Goal: Transaction & Acquisition: Purchase product/service

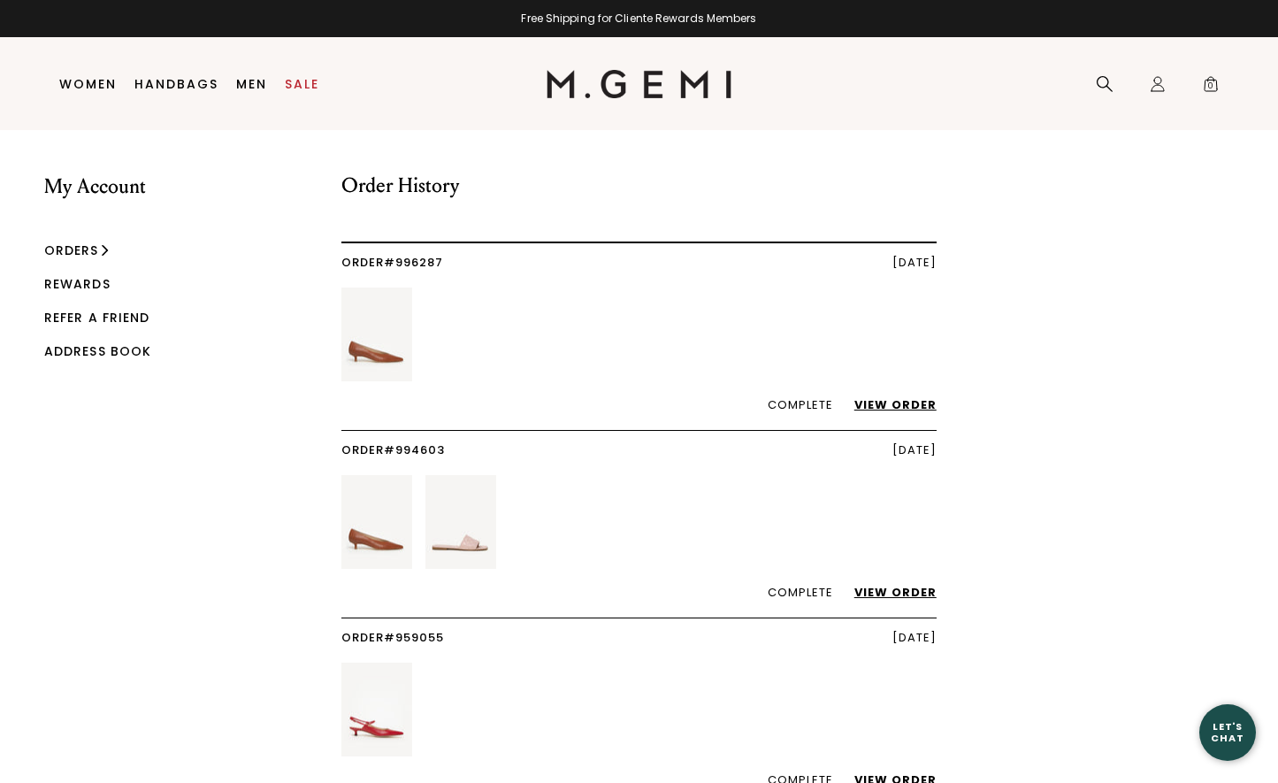
click at [917, 592] on link "View Order" at bounding box center [887, 592] width 100 height 17
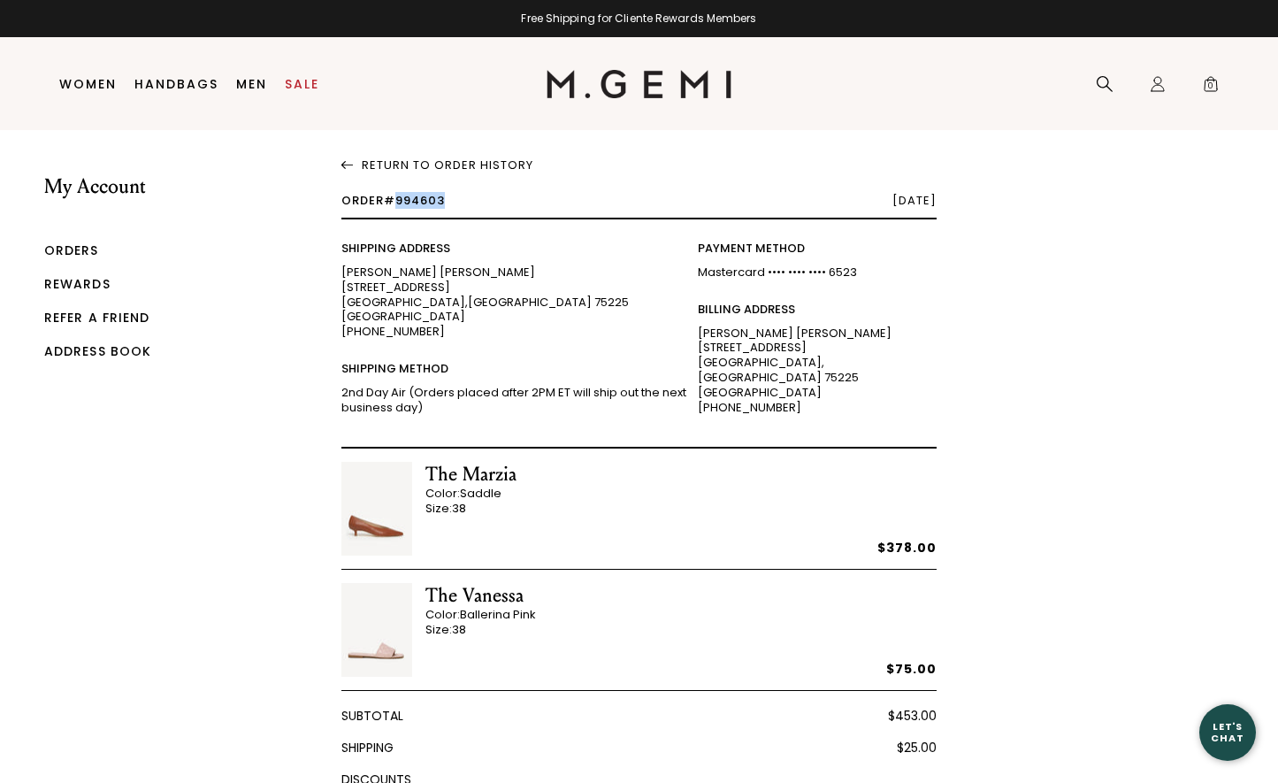
drag, startPoint x: 446, startPoint y: 199, endPoint x: 394, endPoint y: 199, distance: 52.2
click at [394, 199] on span "Order #994603" at bounding box center [392, 200] width 103 height 17
copy span "994603"
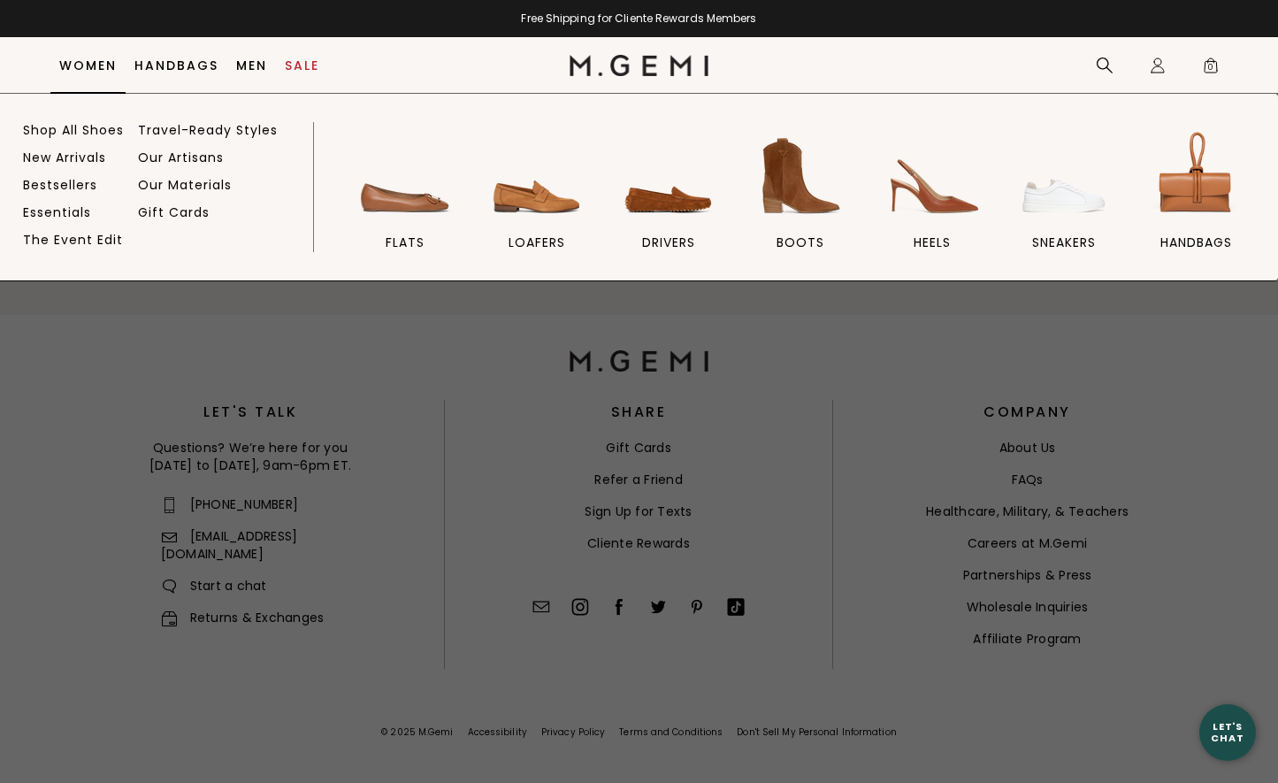
scroll to position [863, 0]
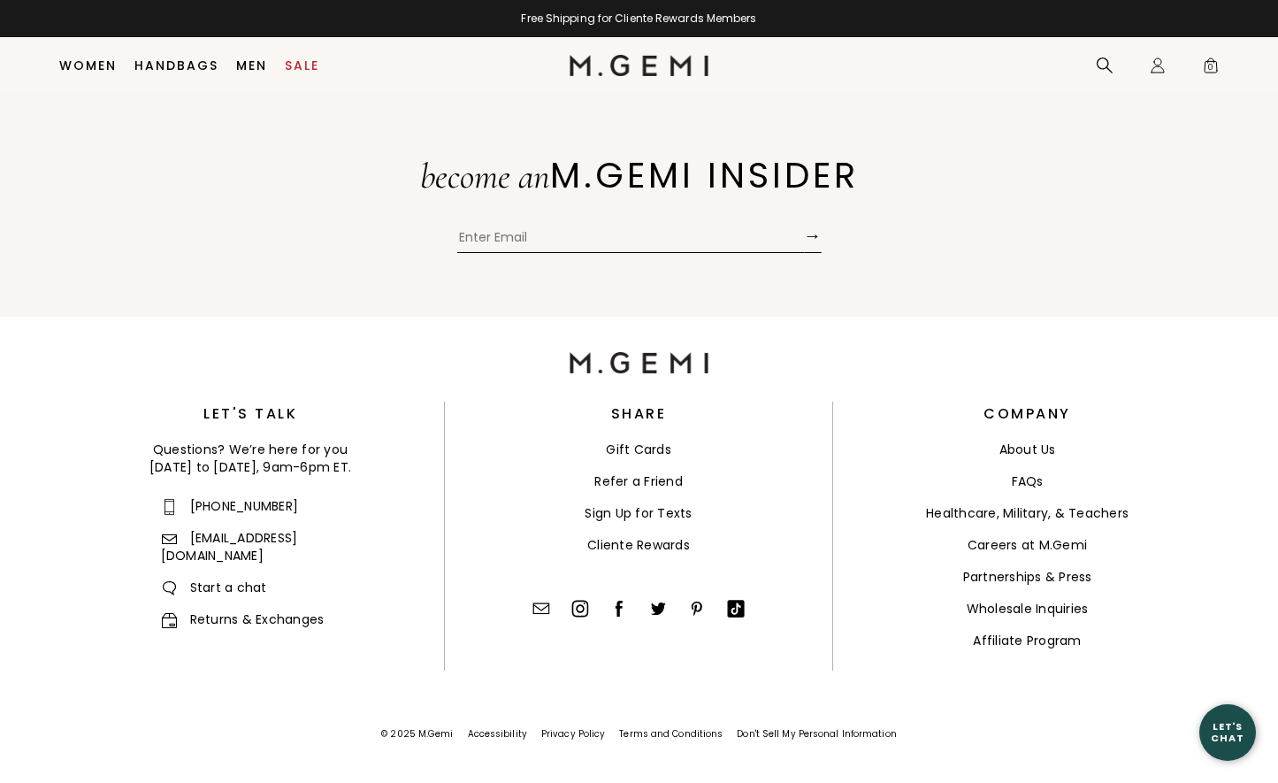
click at [265, 610] on link "Returns & Exchanges" at bounding box center [243, 619] width 164 height 18
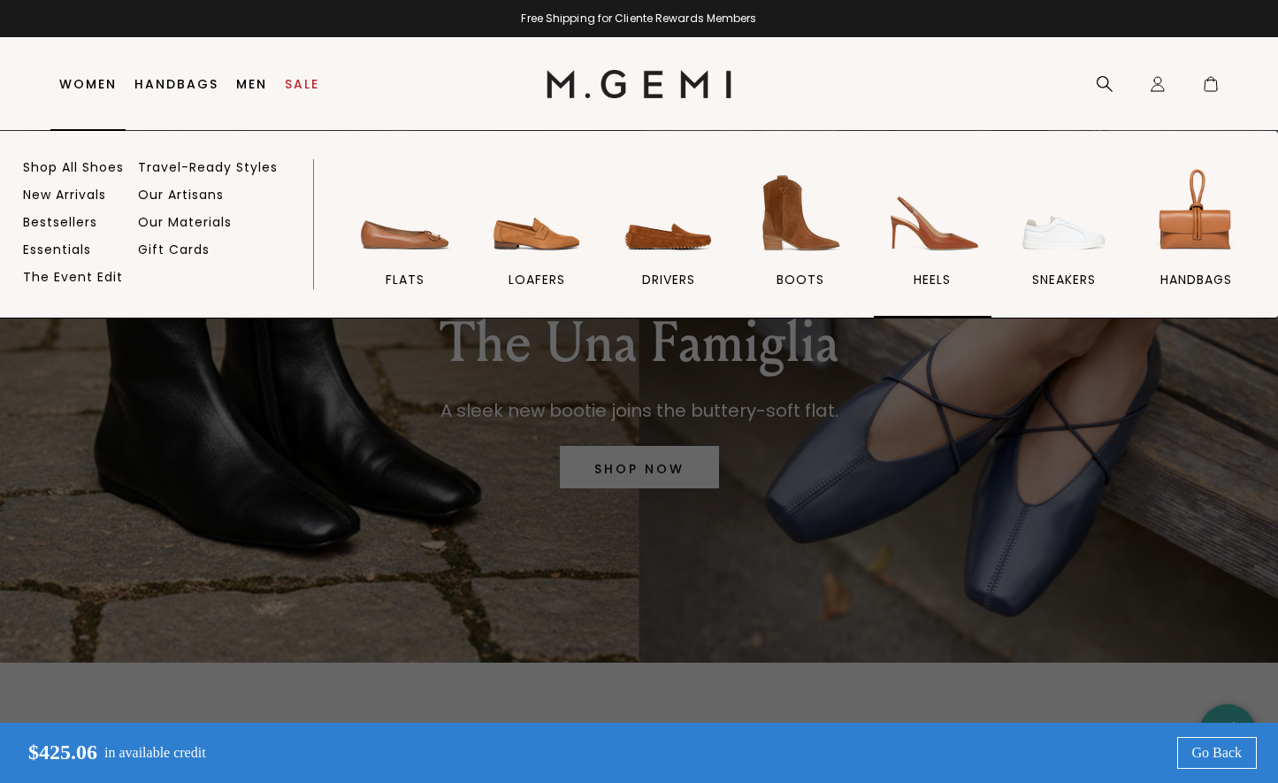
click at [939, 224] on img at bounding box center [932, 213] width 99 height 99
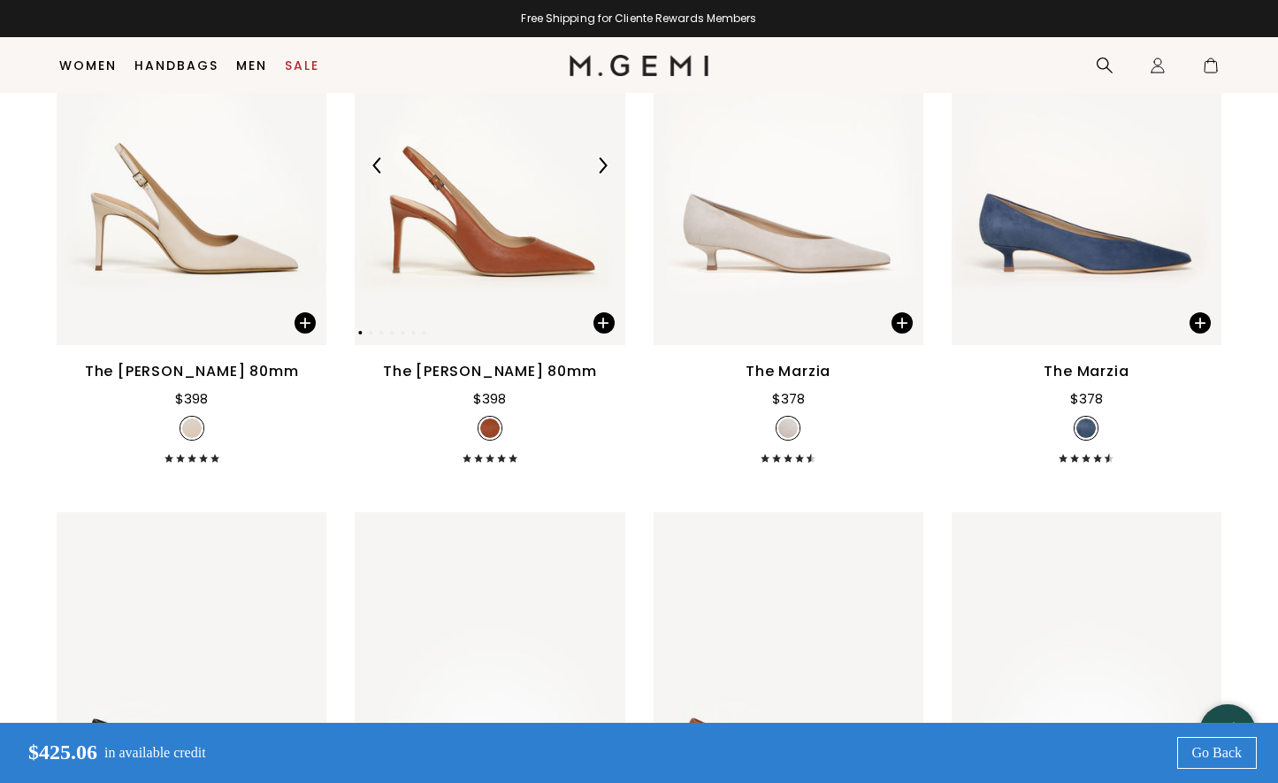
scroll to position [2983, 0]
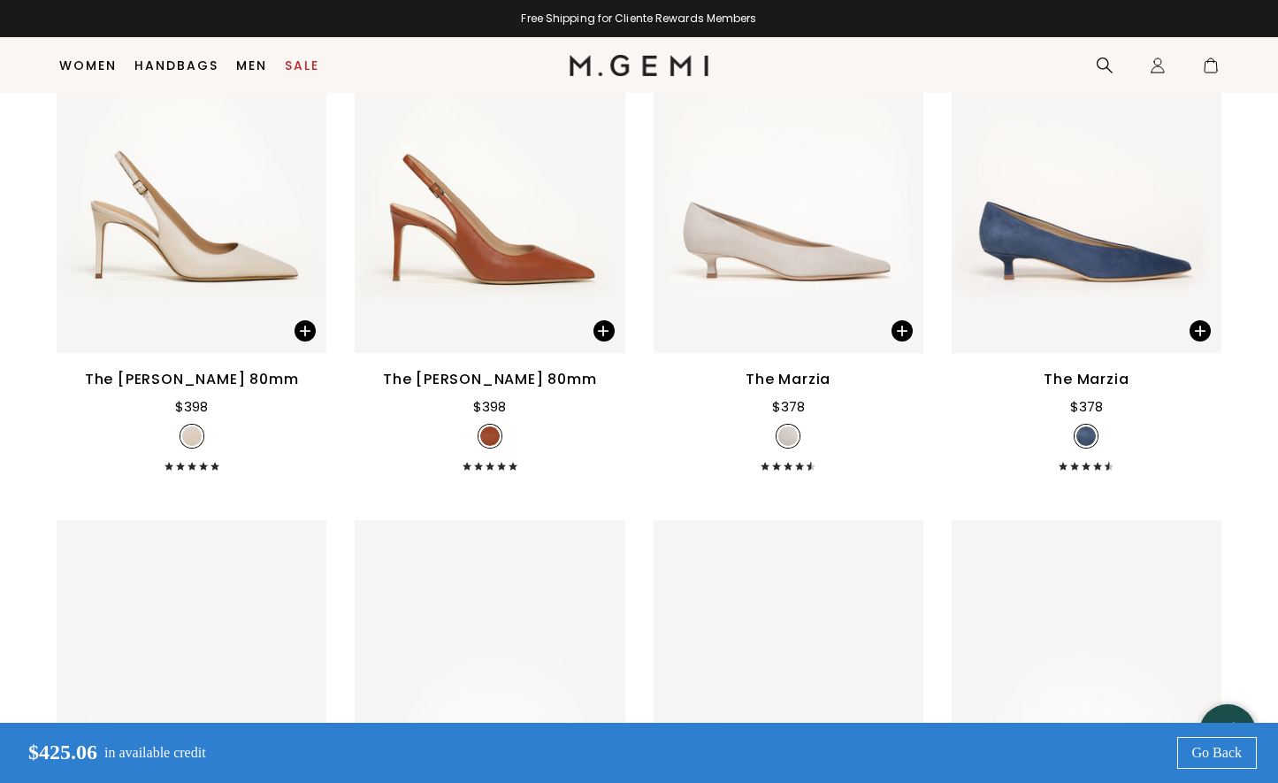
click at [313, 76] on li "Sale" at bounding box center [302, 66] width 52 height 56
click at [310, 61] on link "Sale" at bounding box center [302, 65] width 34 height 14
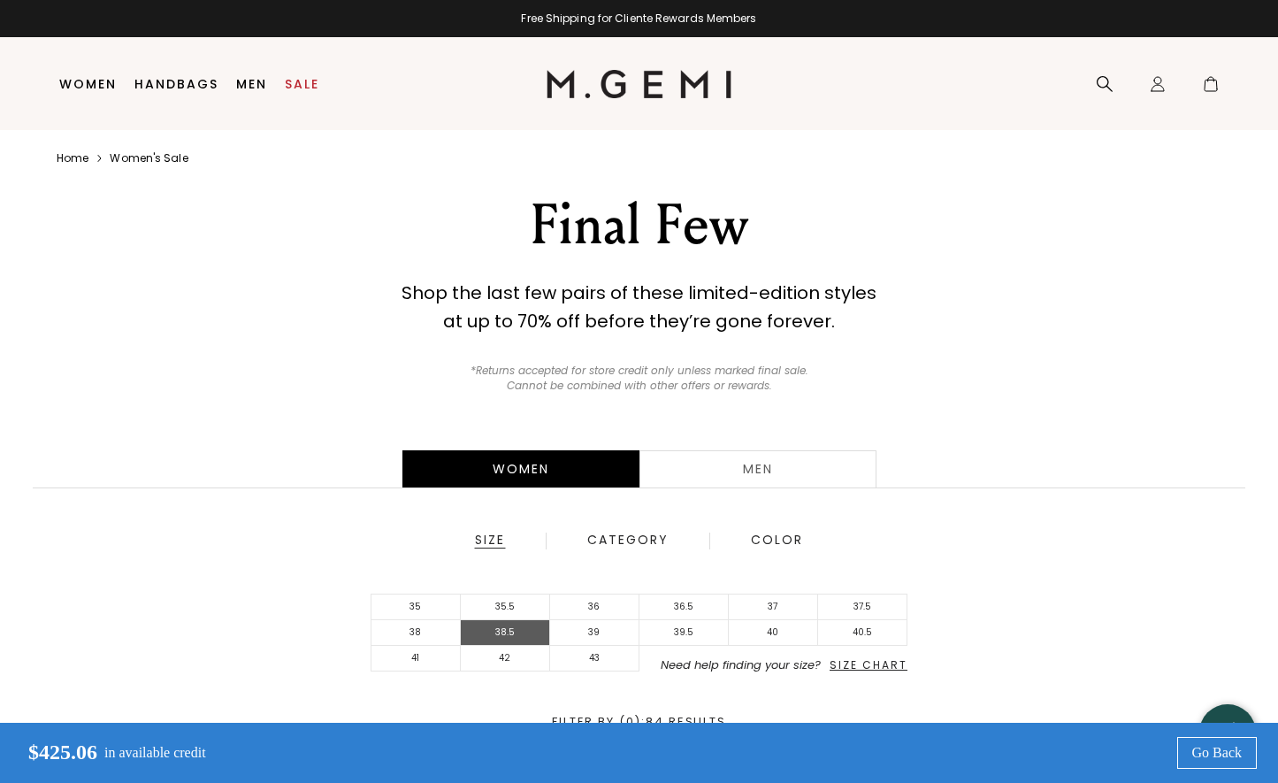
click at [475, 632] on li "38.5" at bounding box center [505, 633] width 89 height 26
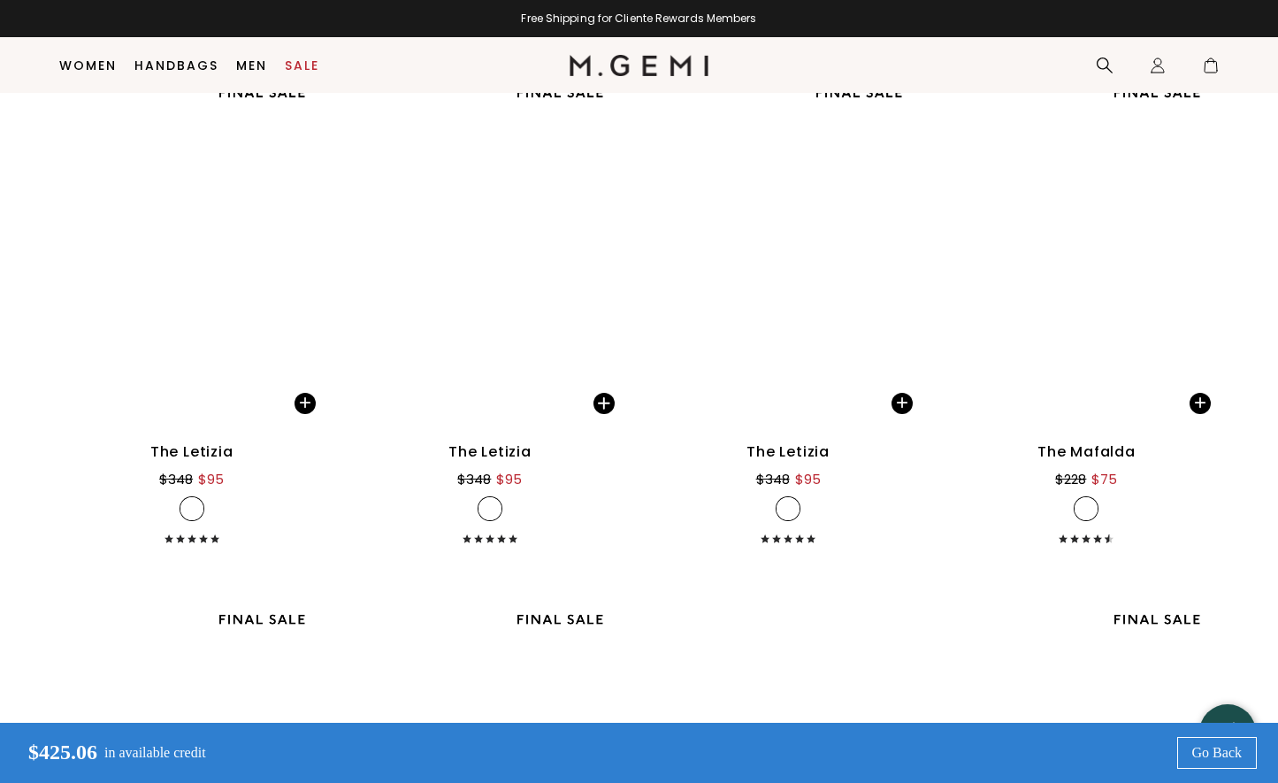
scroll to position [3303, 0]
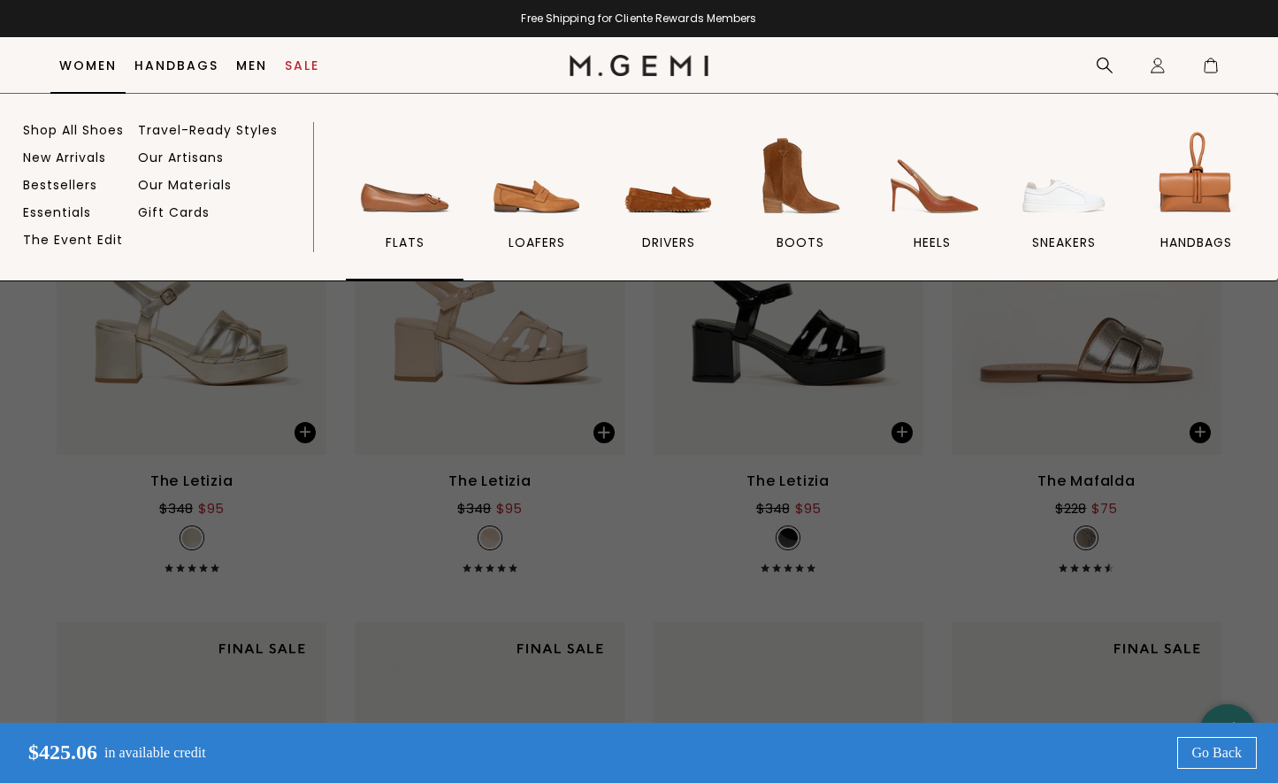
click at [417, 185] on img at bounding box center [405, 175] width 99 height 99
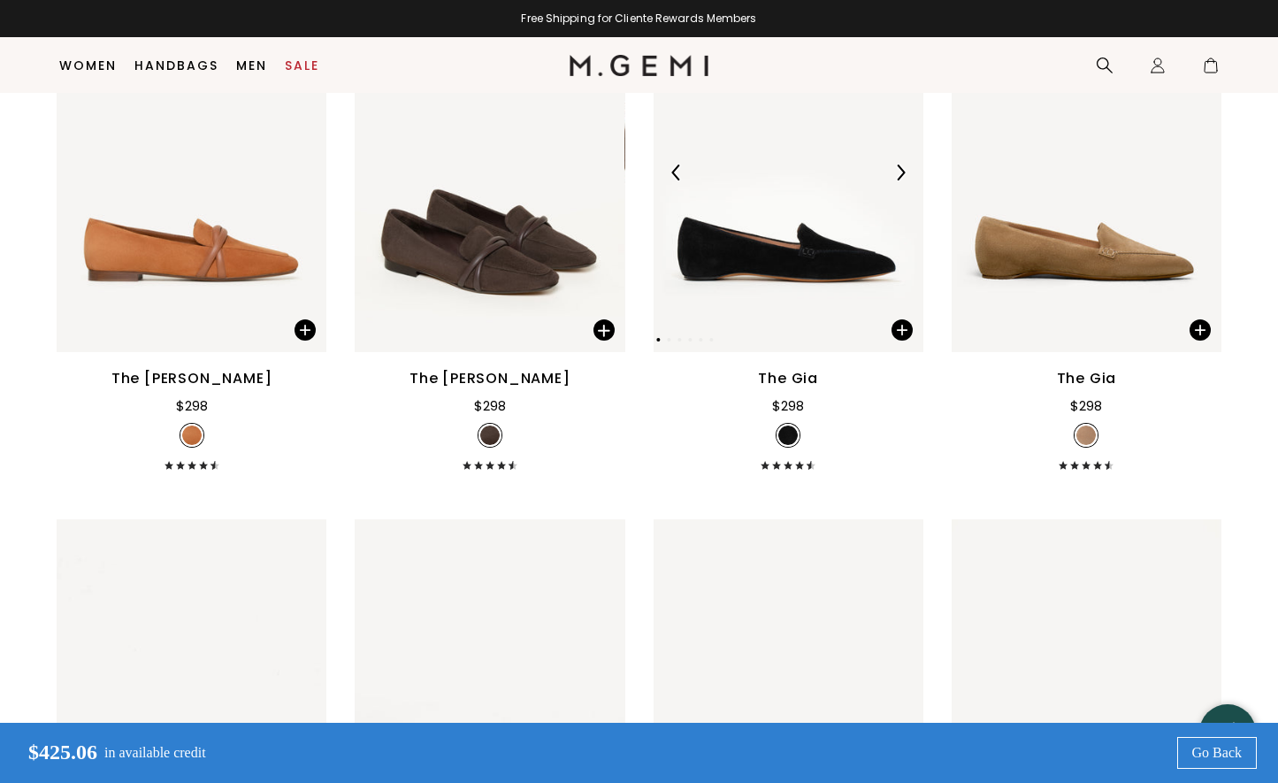
scroll to position [864, 0]
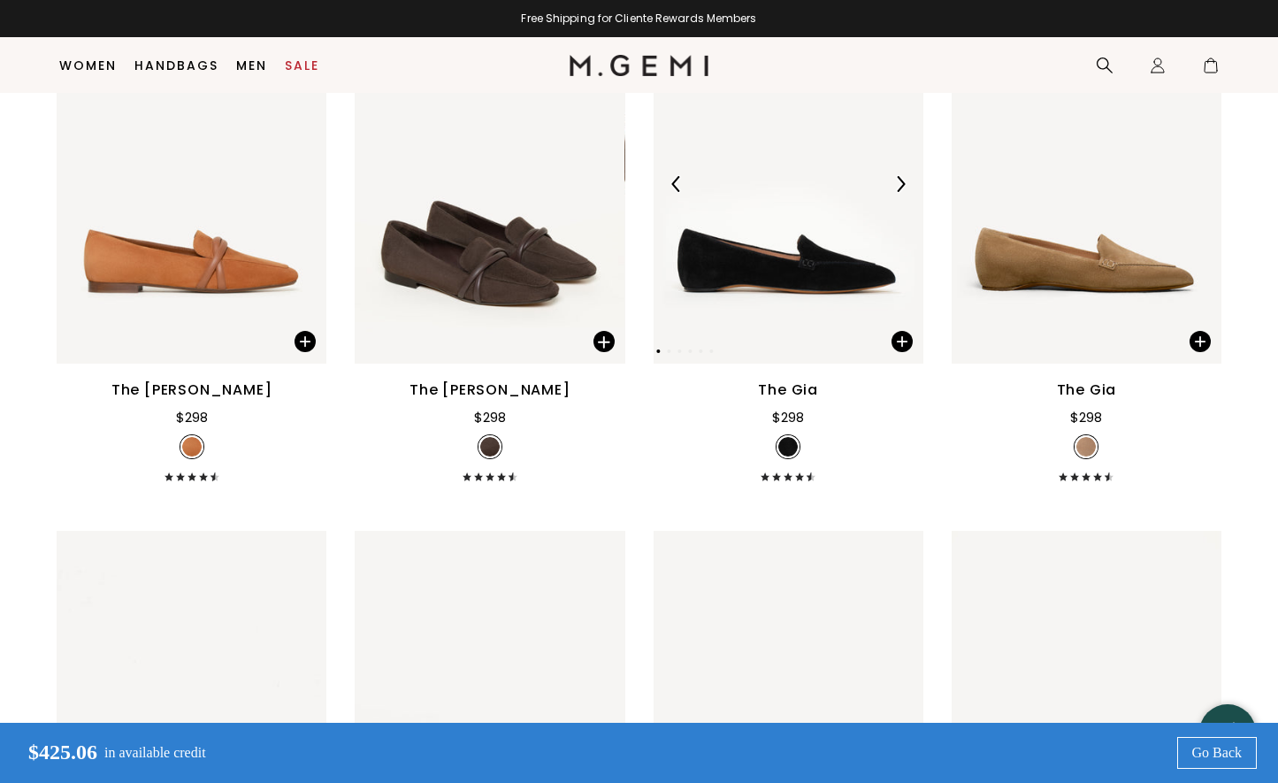
click at [900, 287] on img at bounding box center [789, 184] width 270 height 360
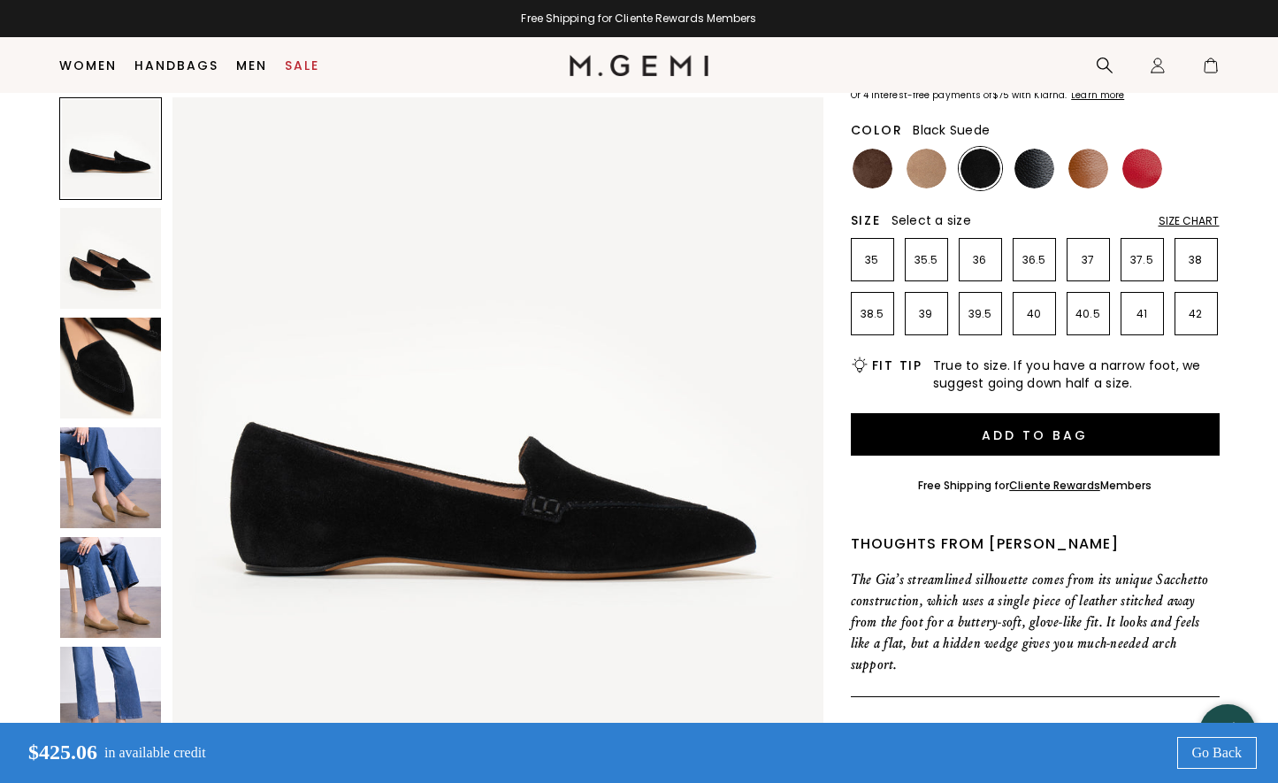
scroll to position [204, 0]
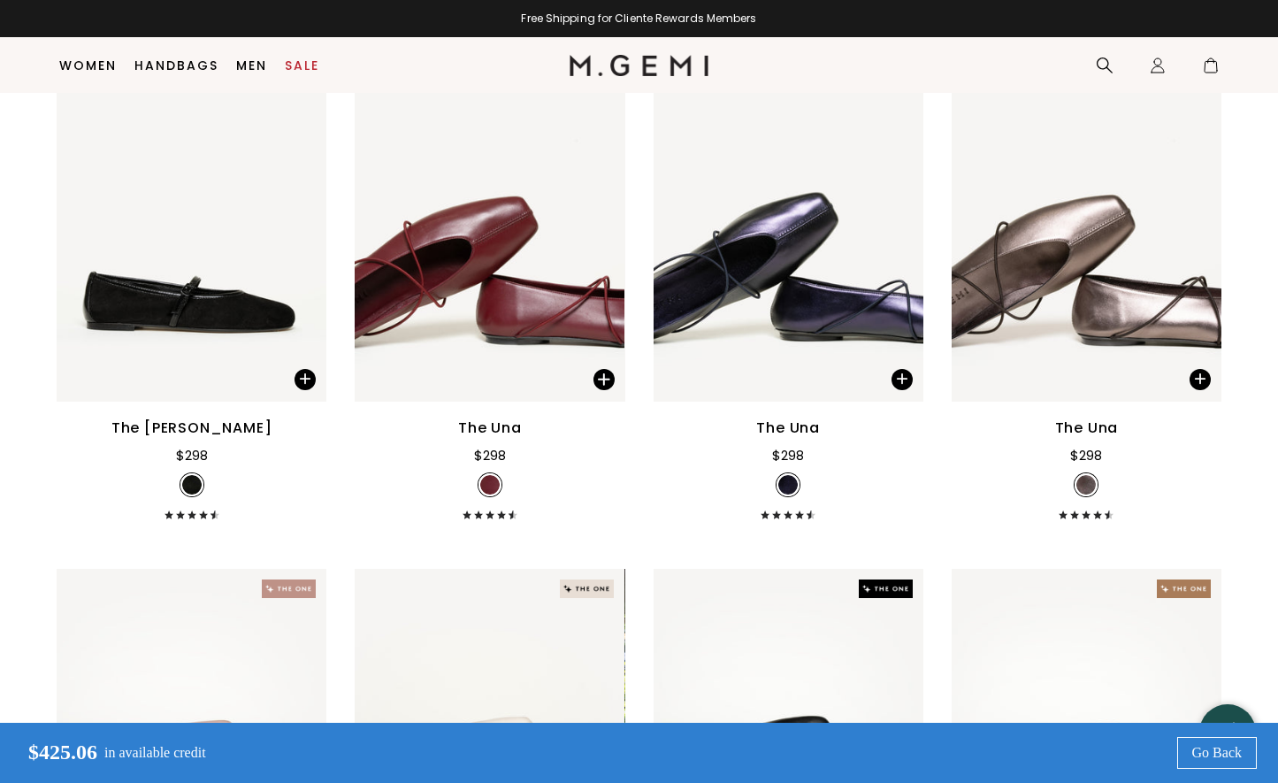
scroll to position [3651, 0]
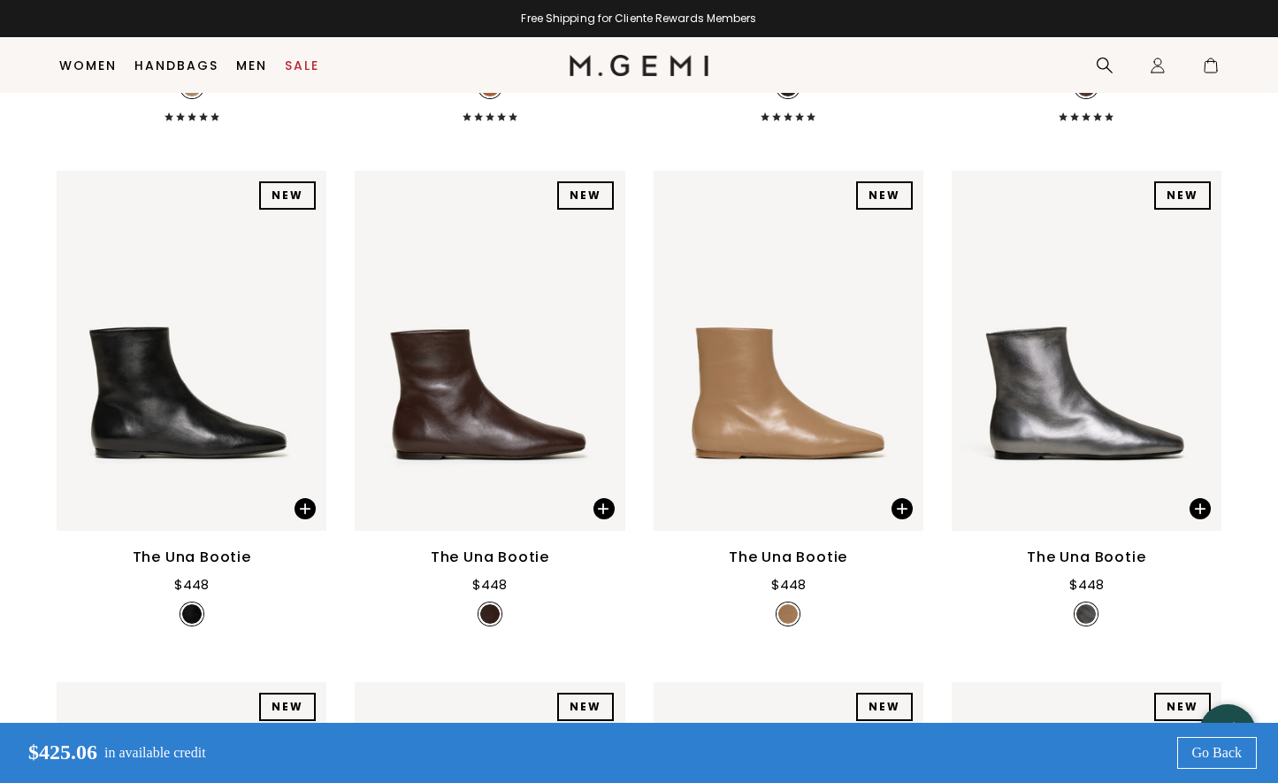
scroll to position [4686, 0]
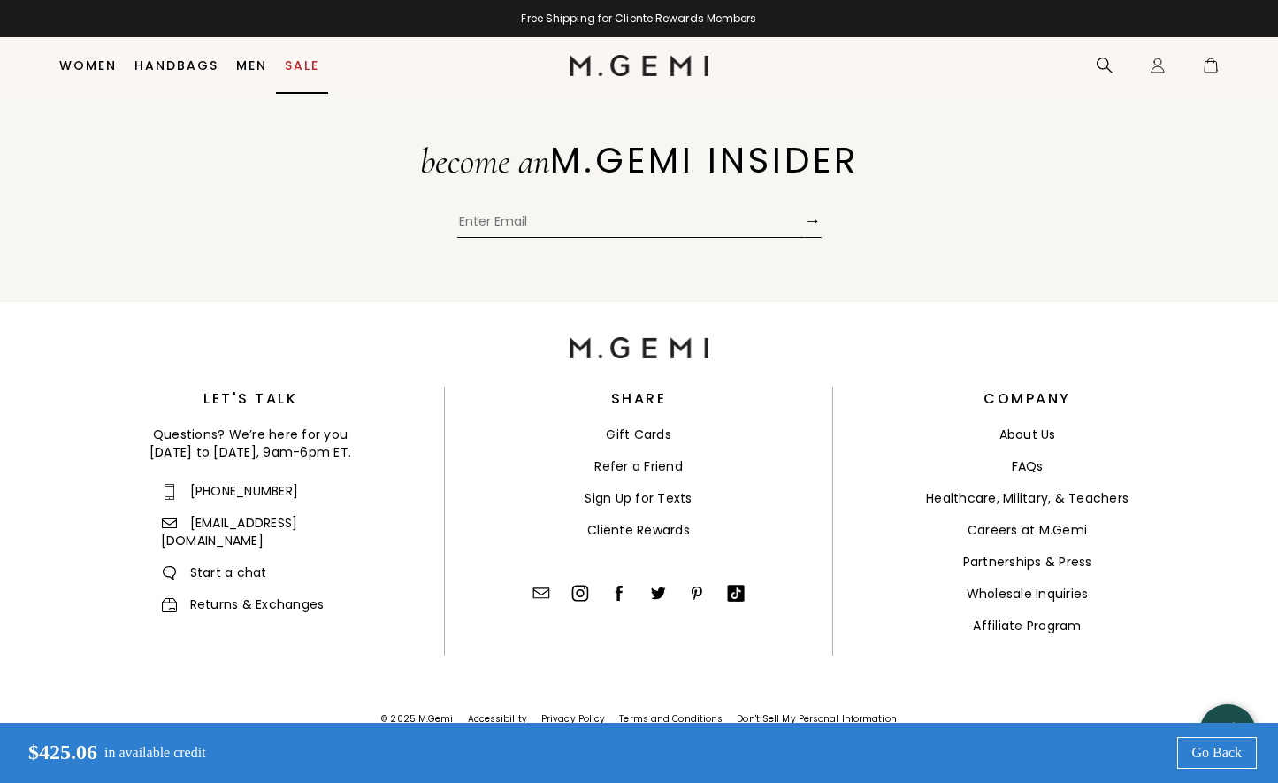
click at [305, 68] on link "Sale" at bounding box center [302, 65] width 34 height 14
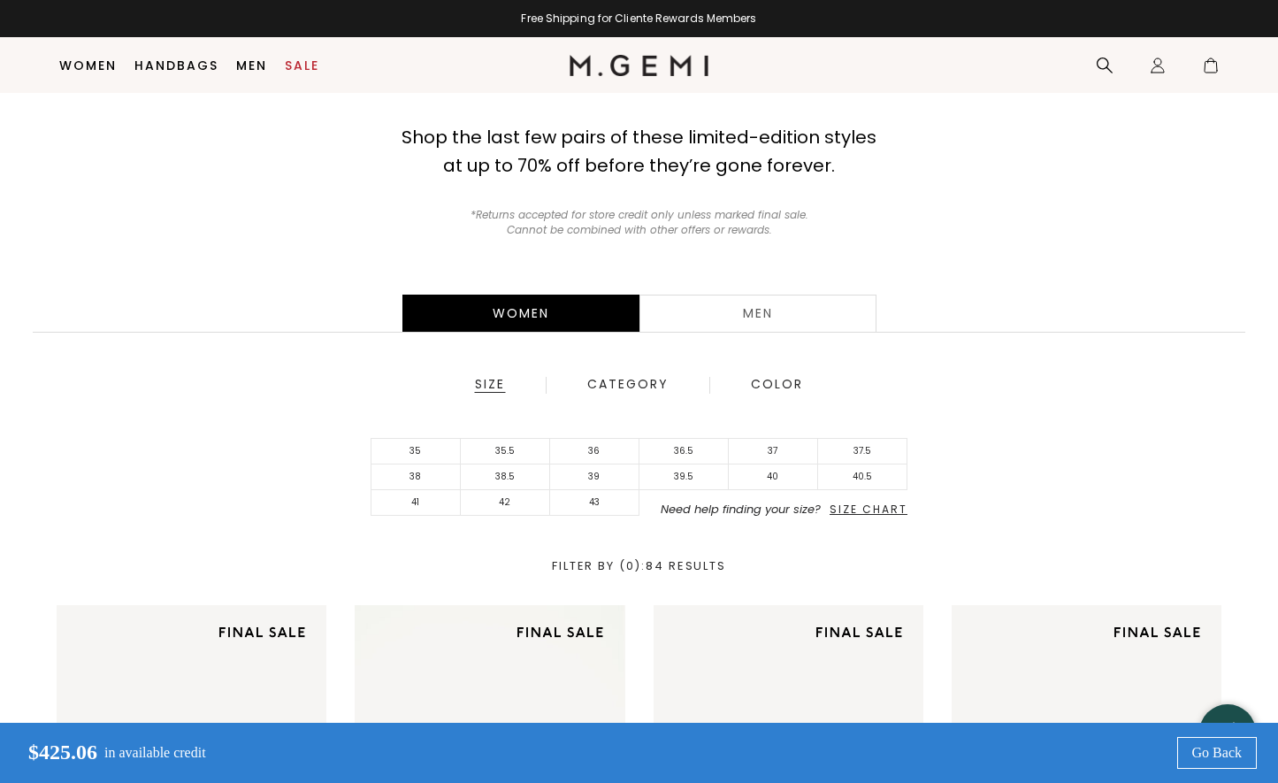
scroll to position [172, 0]
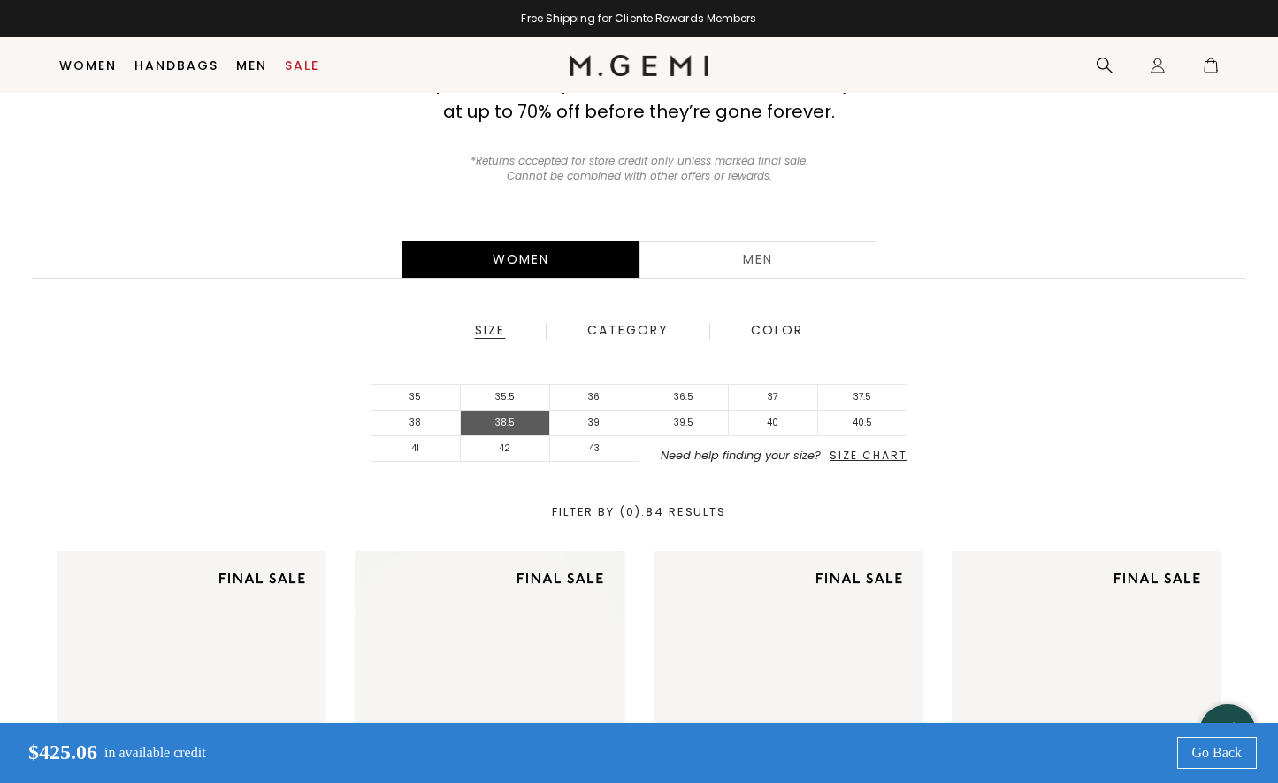
click at [488, 424] on li "38.5" at bounding box center [505, 423] width 89 height 26
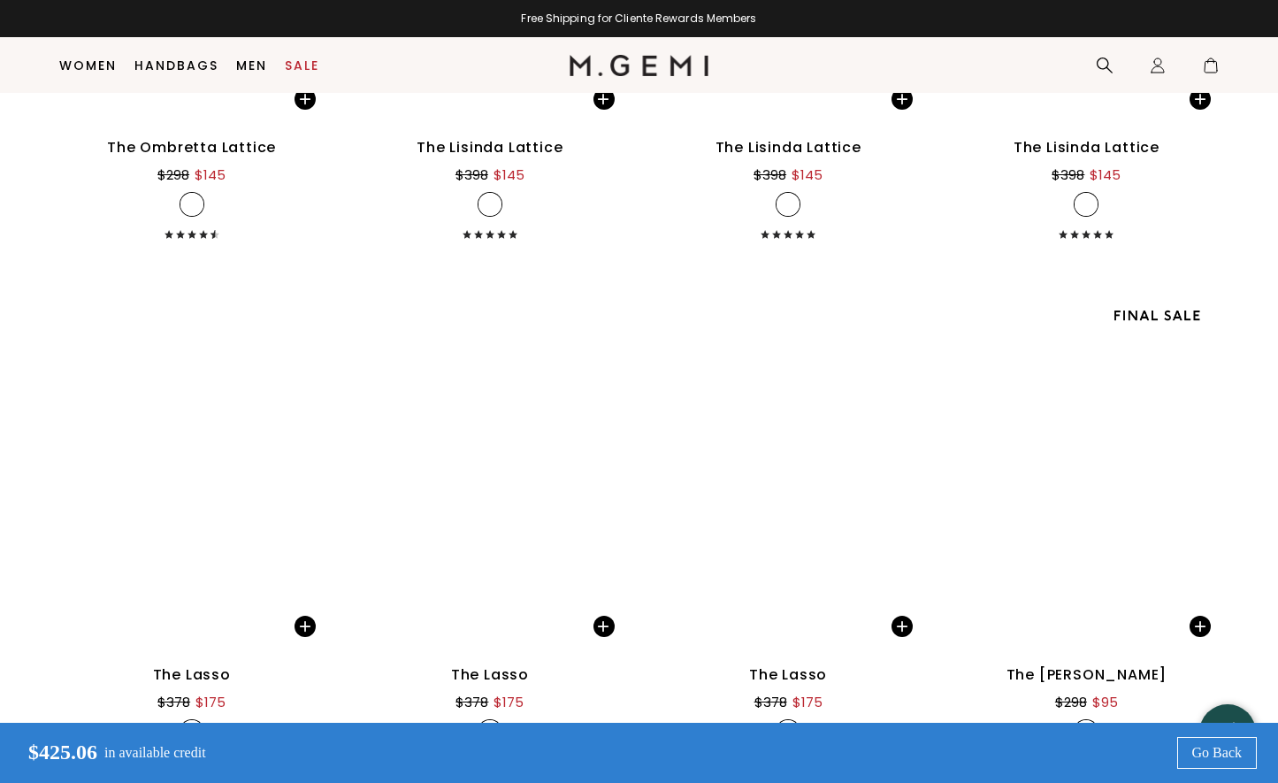
scroll to position [2586, 0]
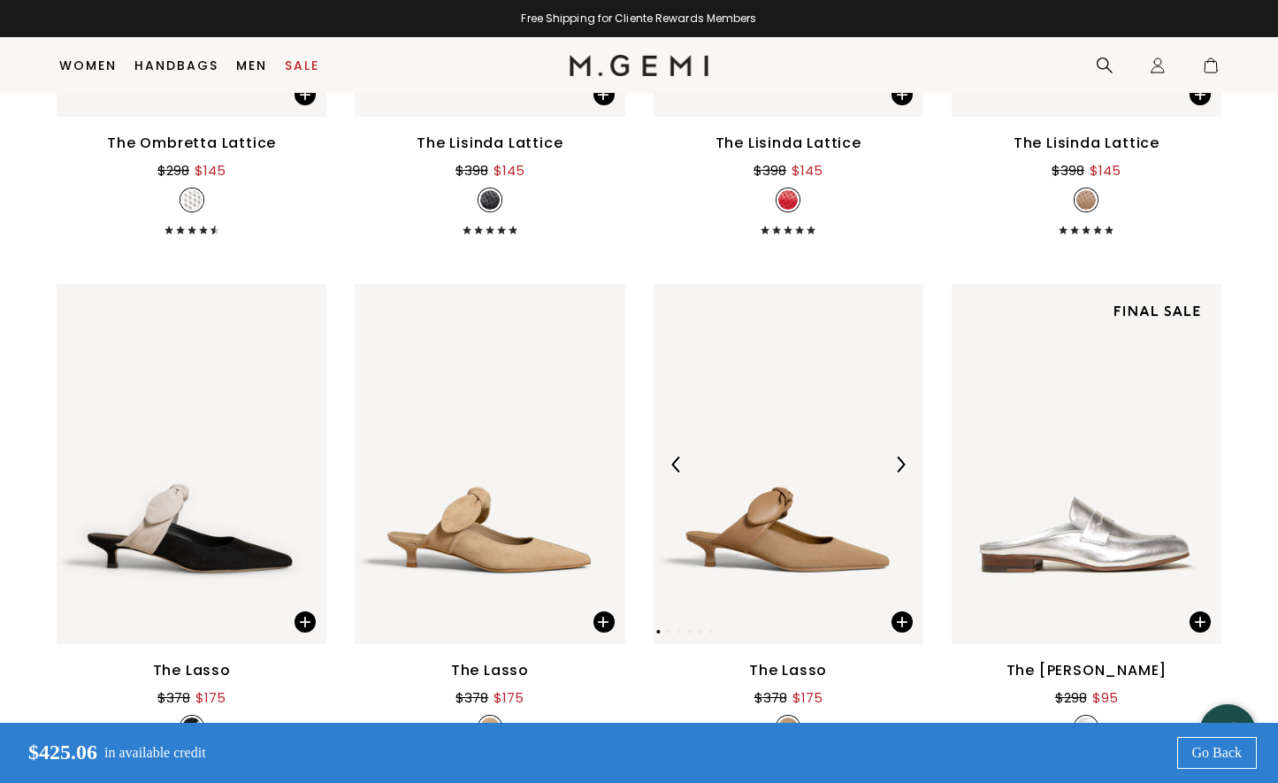
click at [759, 494] on img at bounding box center [789, 464] width 270 height 360
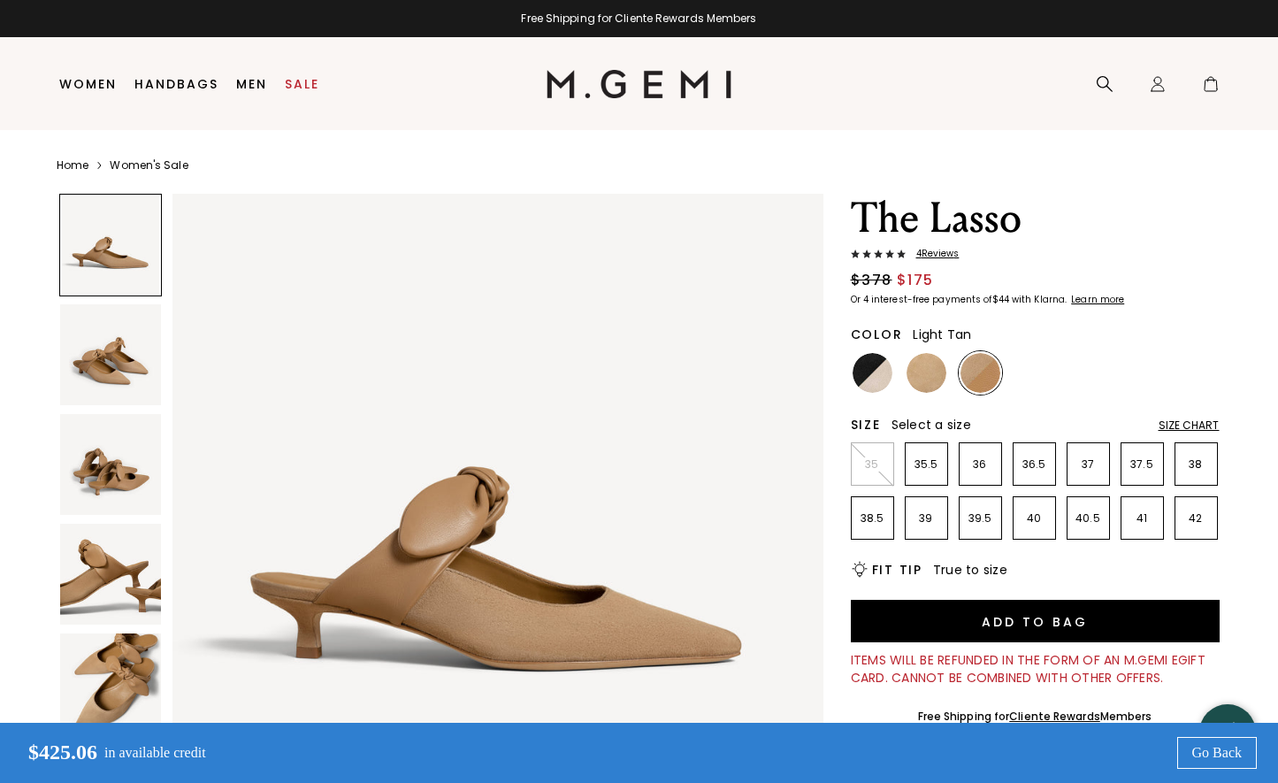
click at [115, 391] on img at bounding box center [110, 354] width 101 height 101
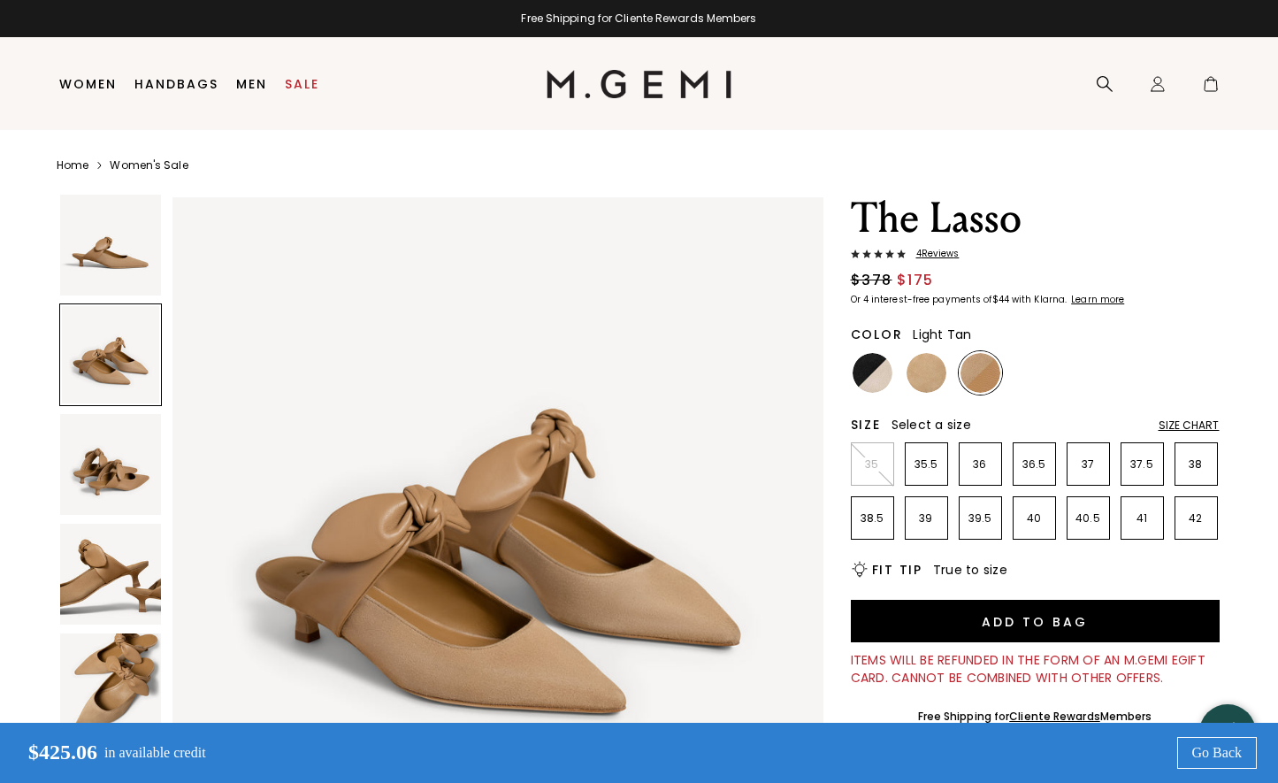
scroll to position [669, 0]
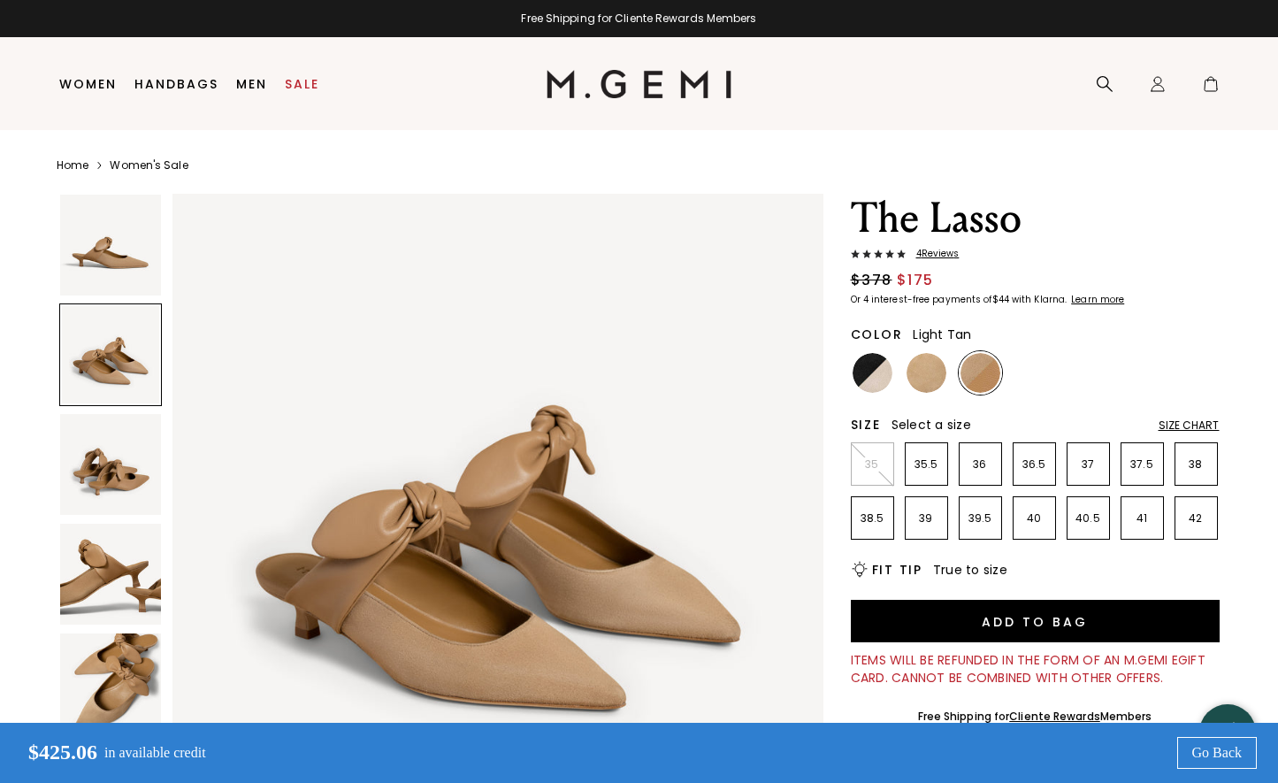
click at [109, 451] on img at bounding box center [110, 464] width 101 height 101
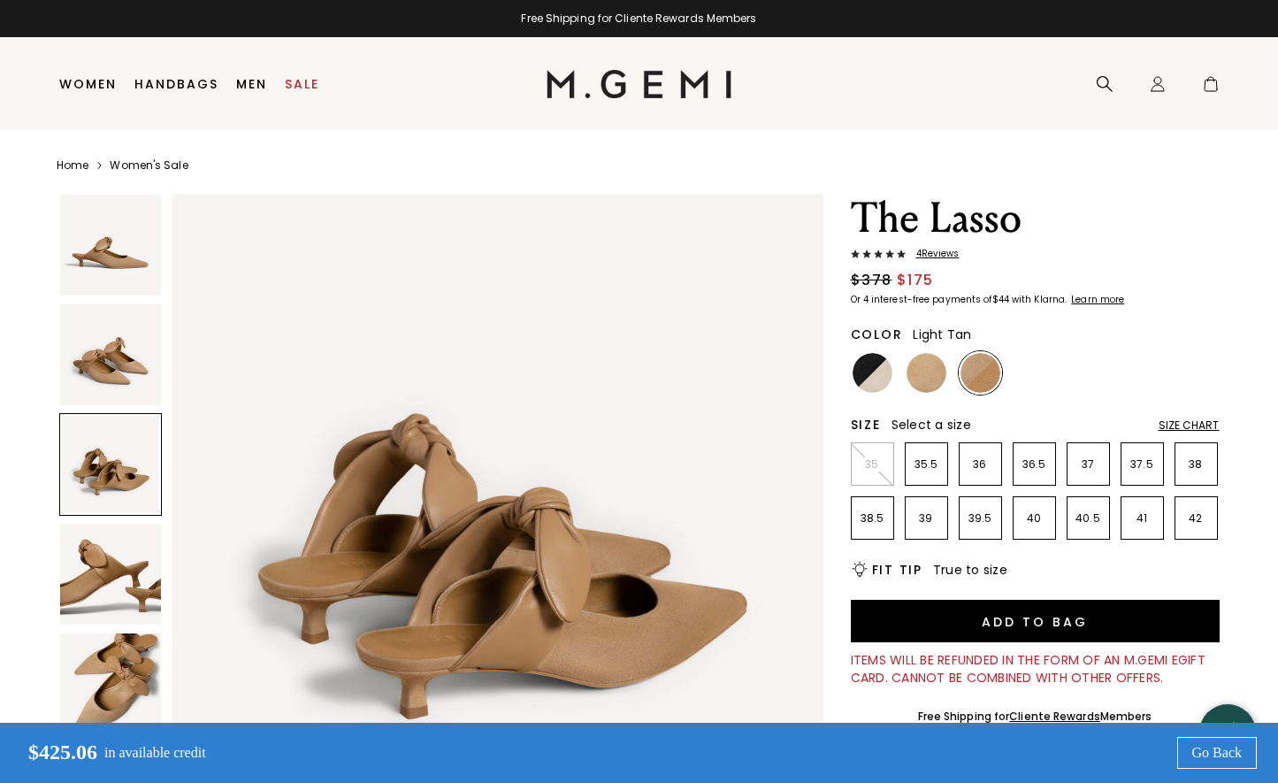
click at [105, 531] on img at bounding box center [110, 574] width 101 height 101
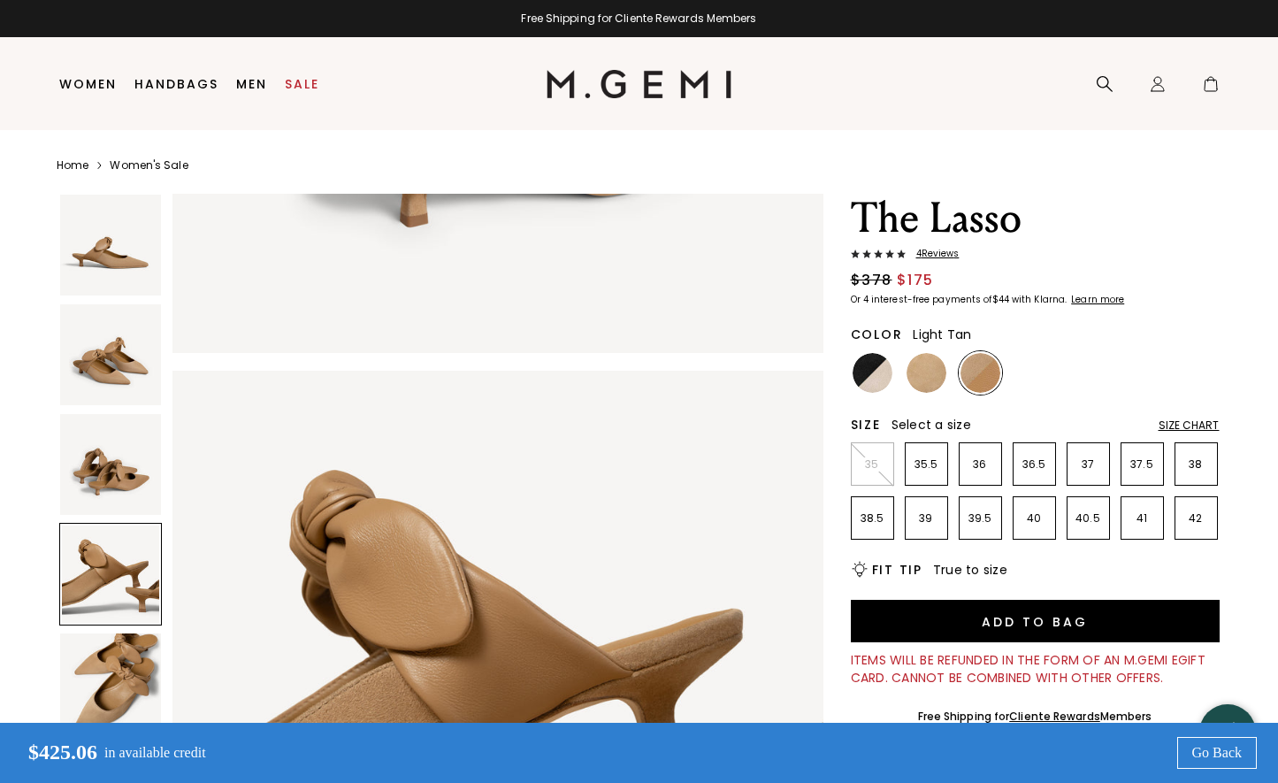
scroll to position [2006, 0]
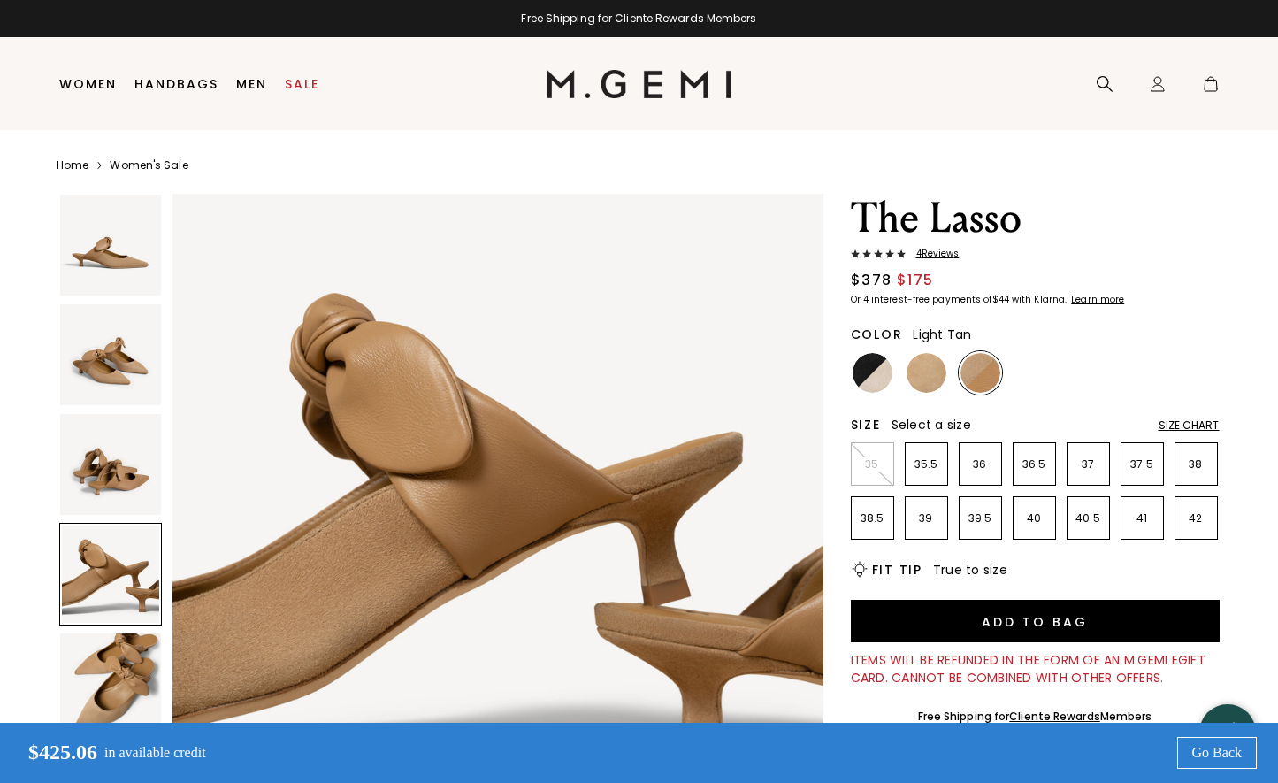
click at [104, 624] on div at bounding box center [110, 574] width 103 height 103
click at [104, 667] on img at bounding box center [110, 683] width 101 height 101
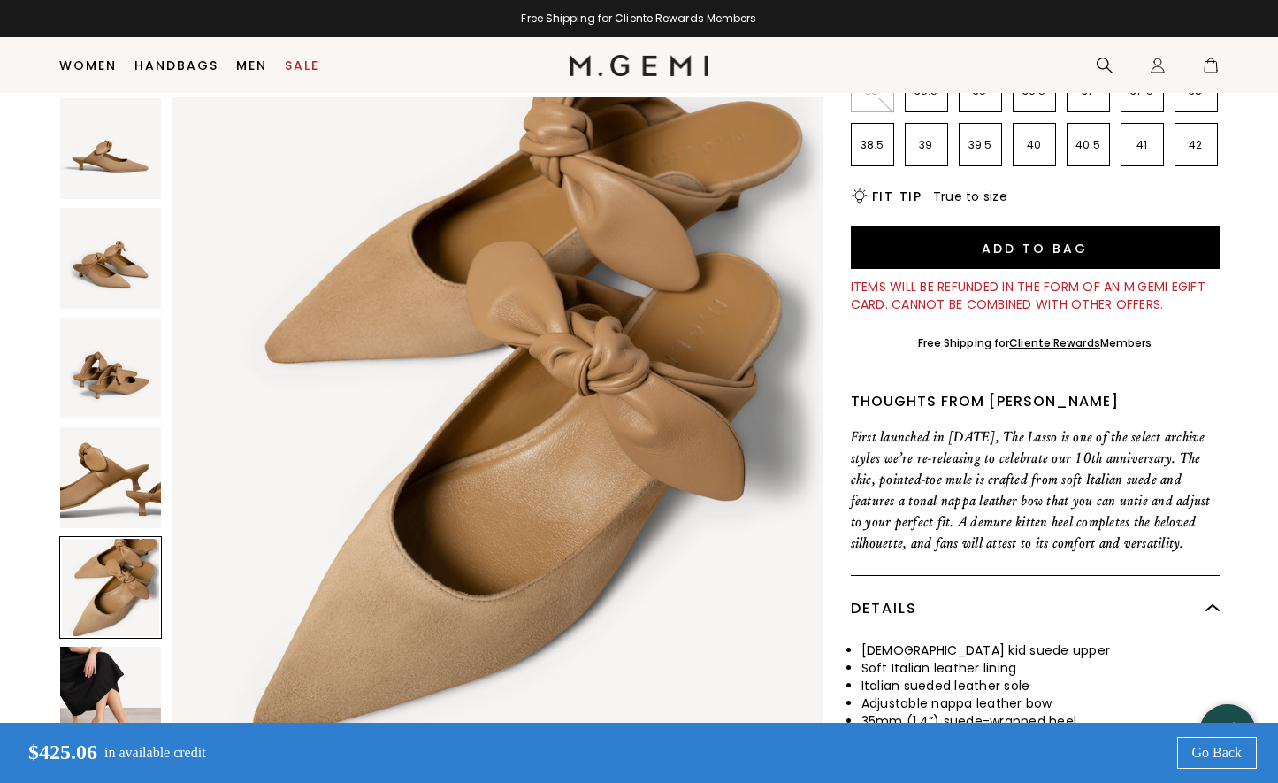
scroll to position [346, 0]
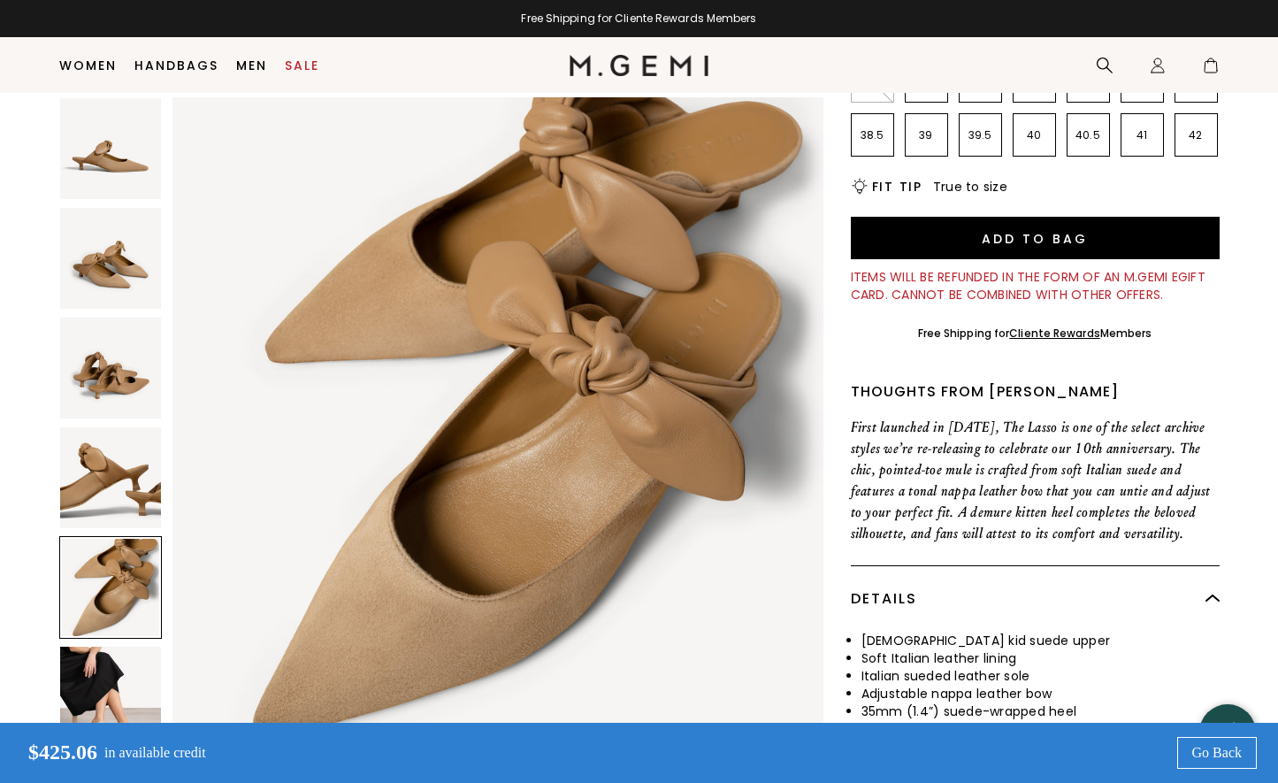
click at [104, 666] on img at bounding box center [110, 697] width 101 height 101
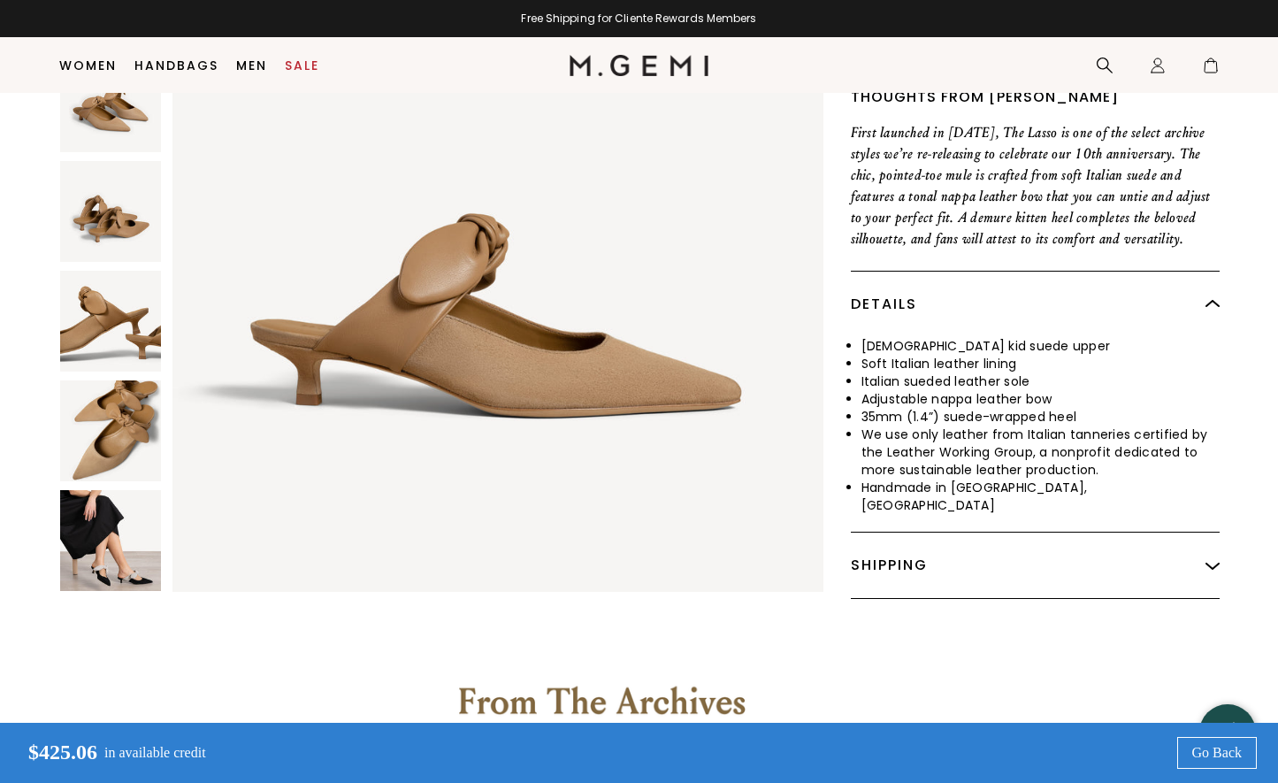
scroll to position [0, 0]
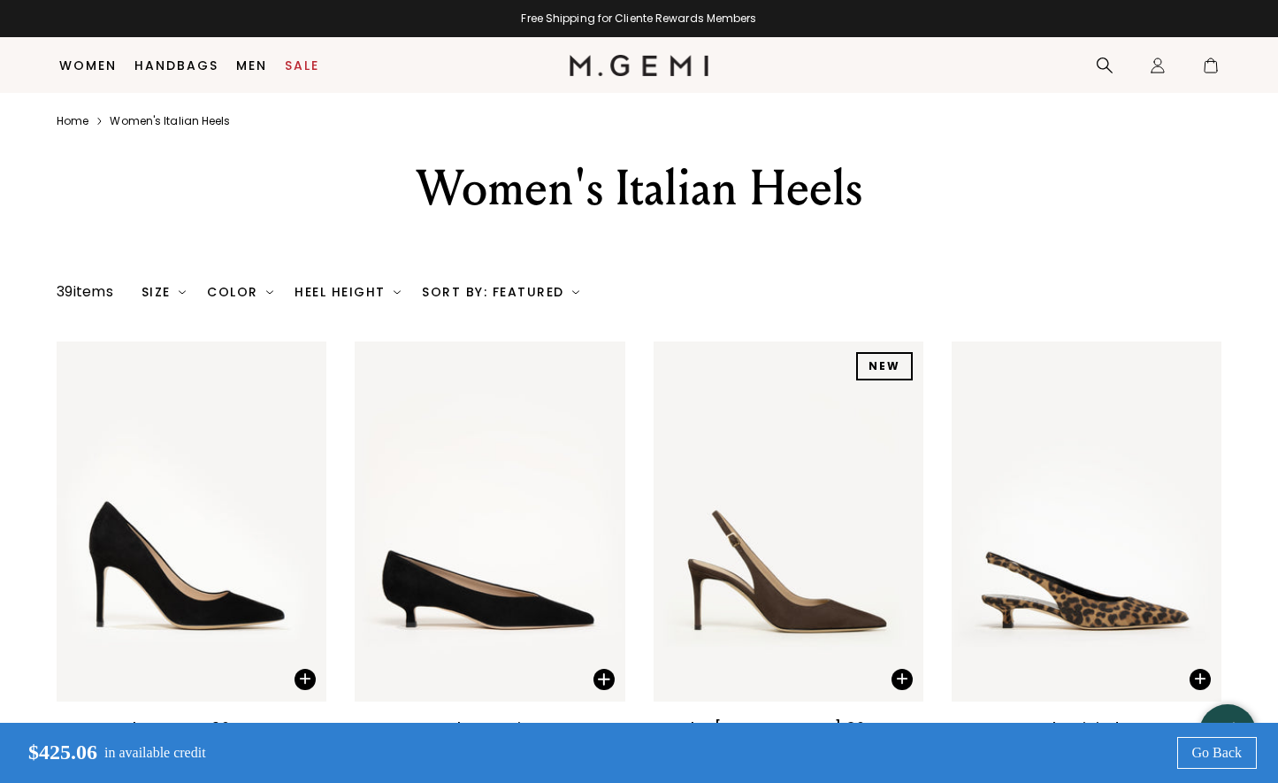
scroll to position [2235, 0]
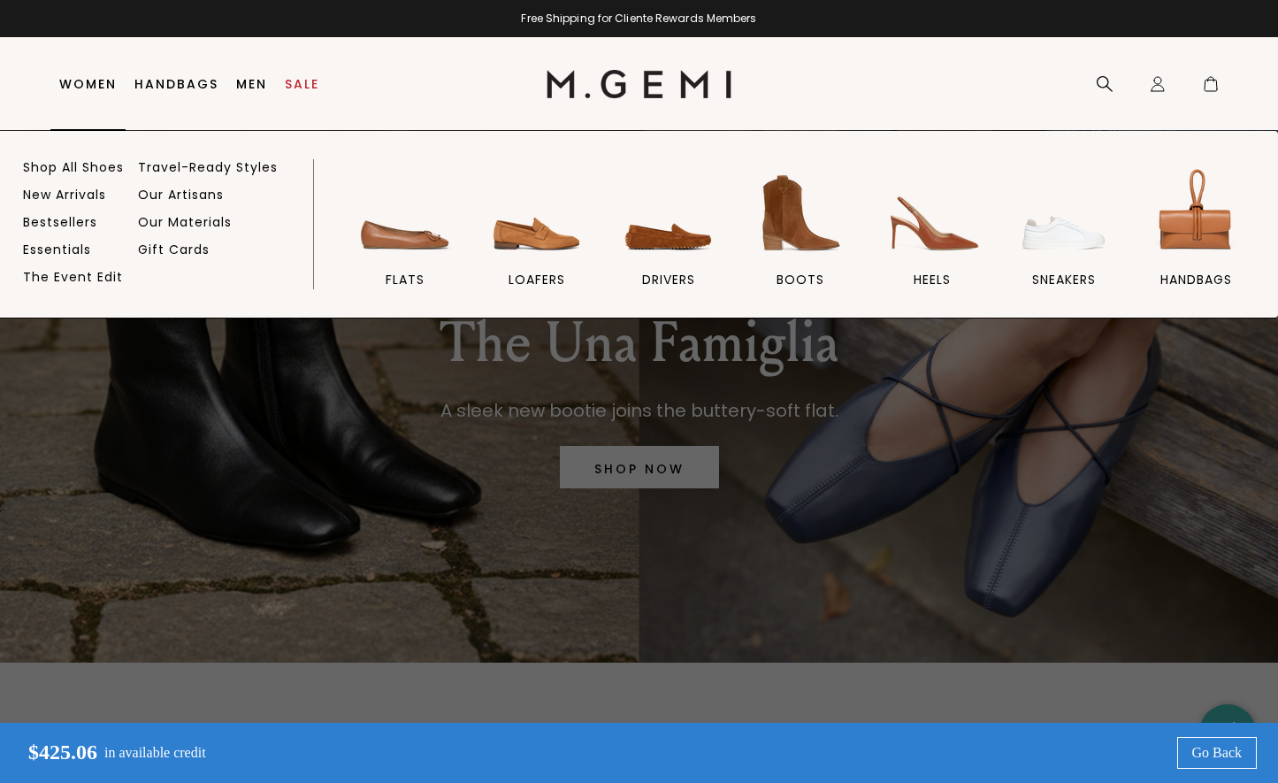
click at [109, 84] on link "Women" at bounding box center [87, 84] width 57 height 14
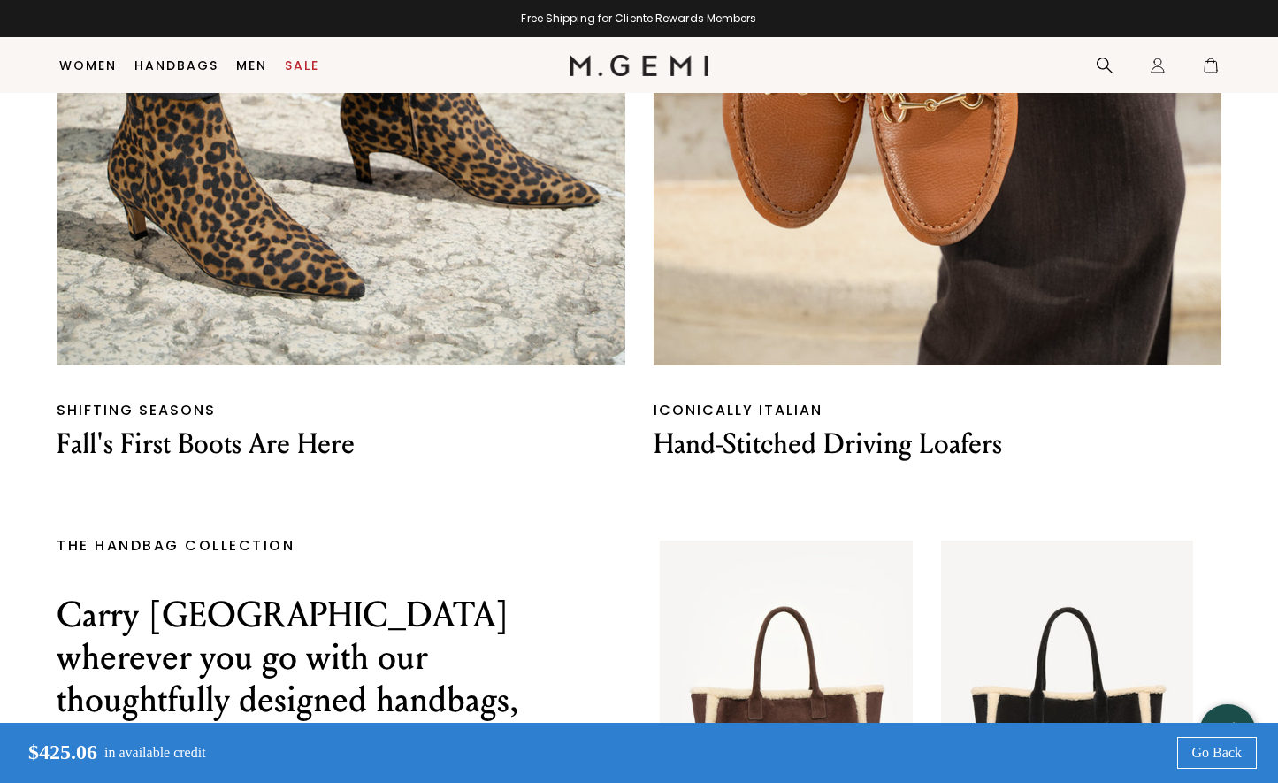
scroll to position [2023, 0]
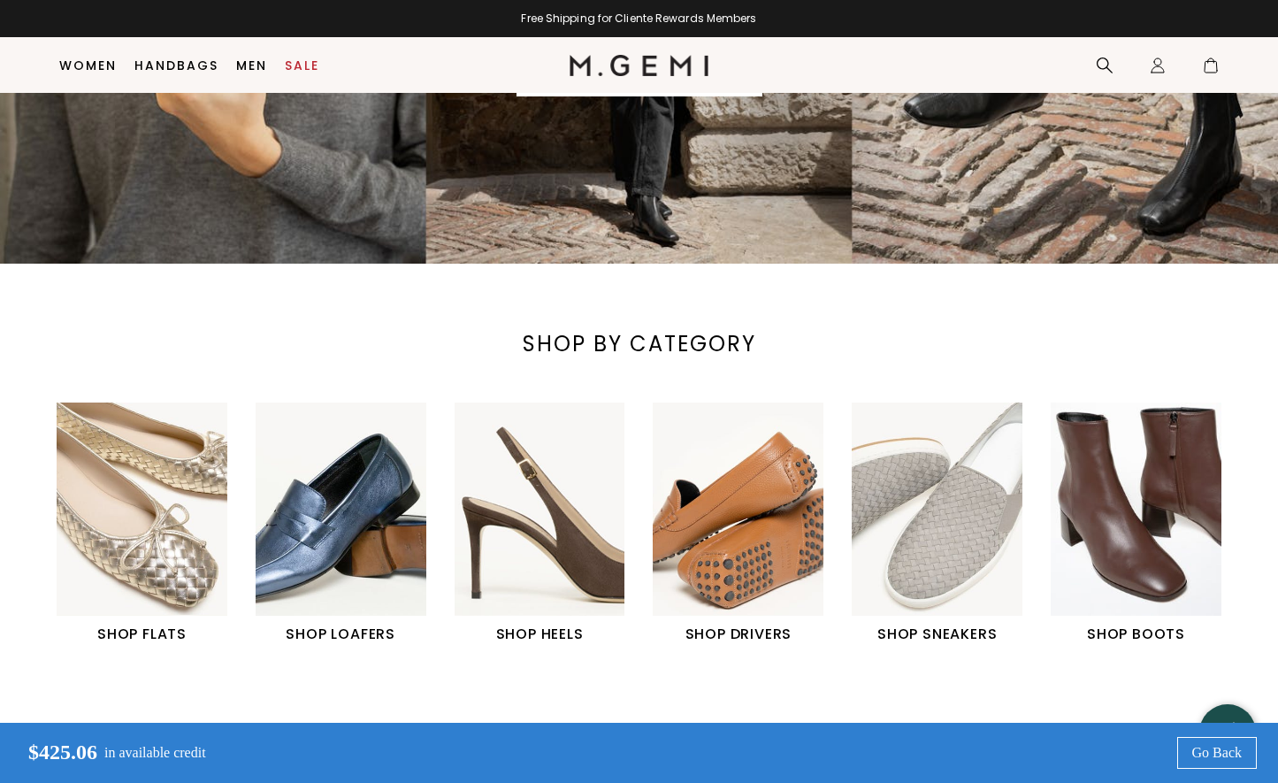
scroll to position [424, 0]
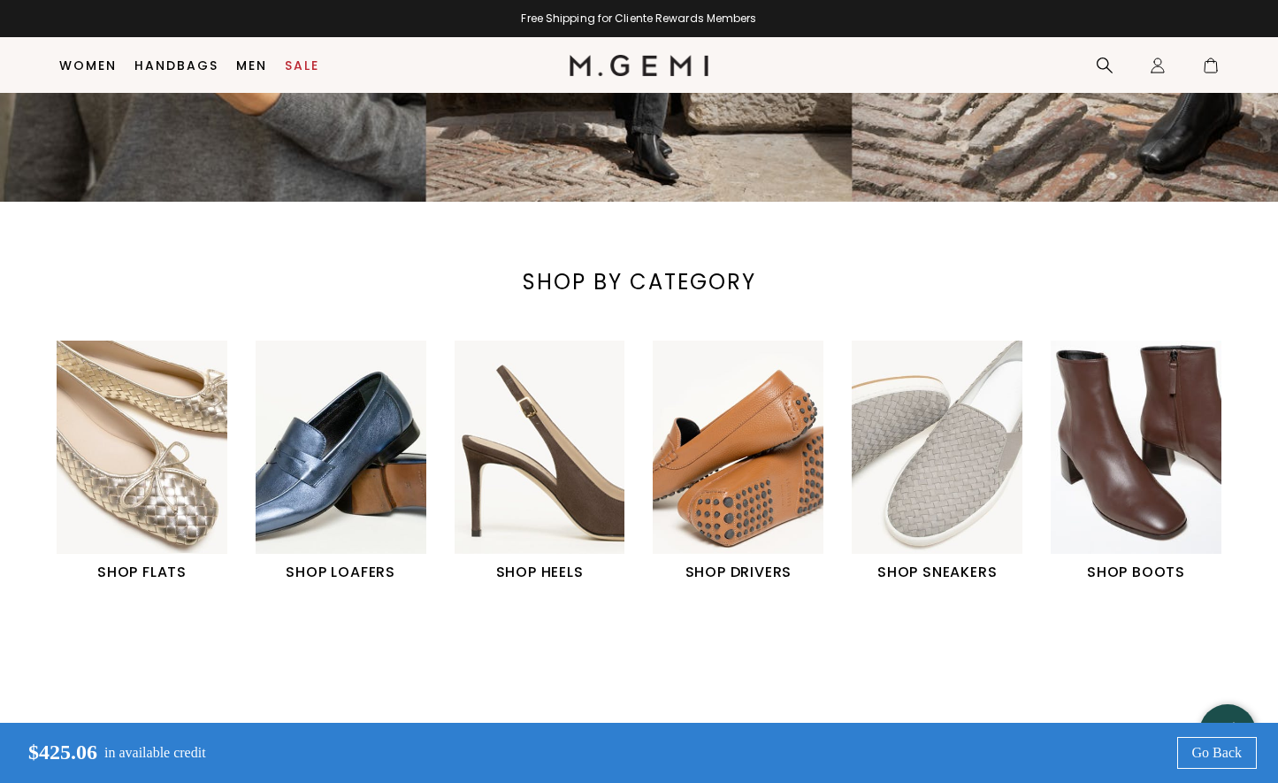
click at [369, 491] on img "2 / 6" at bounding box center [341, 447] width 171 height 213
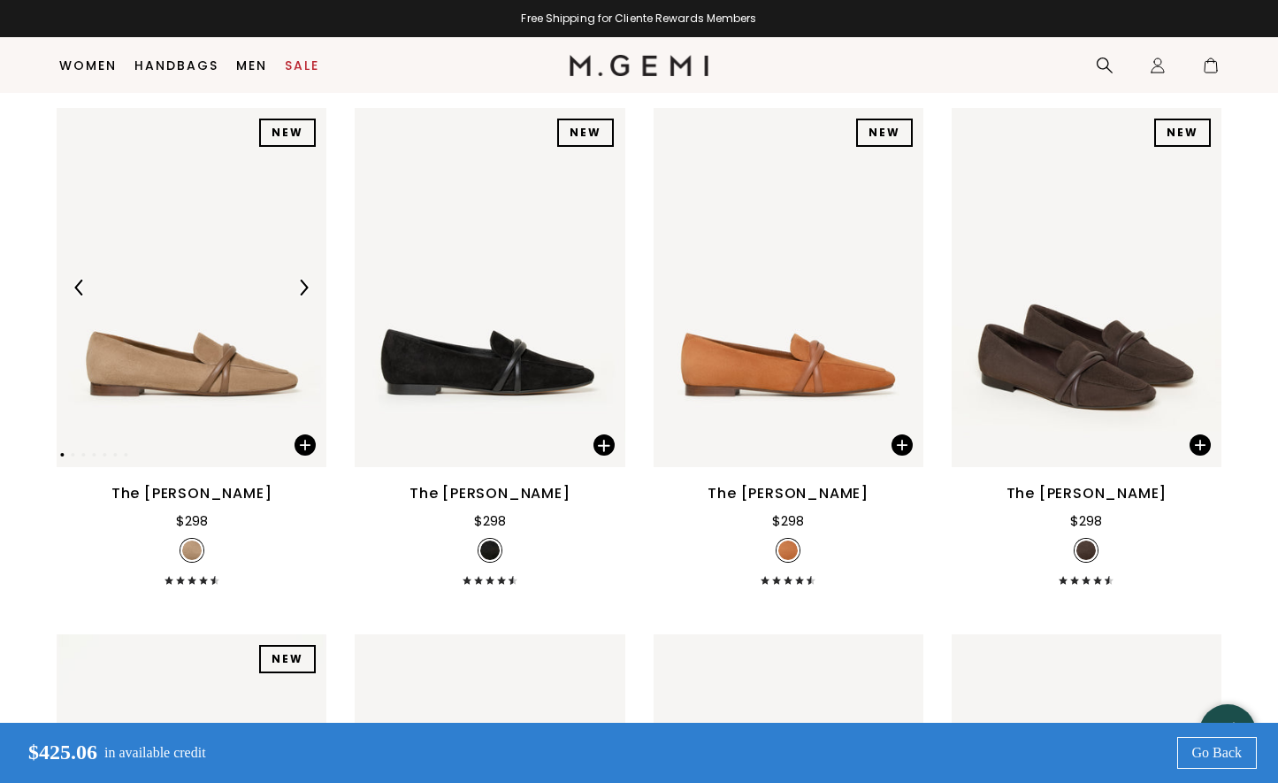
click at [188, 351] on img at bounding box center [192, 288] width 270 height 360
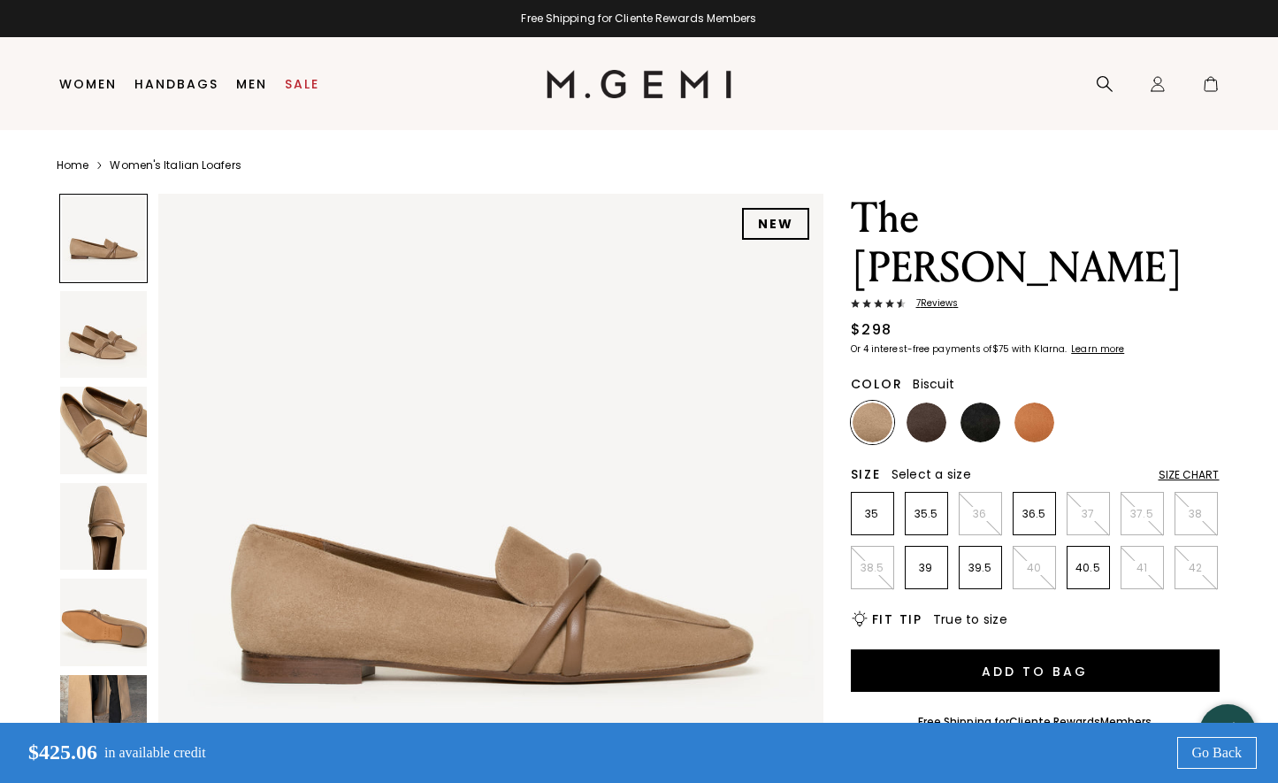
click at [132, 333] on img at bounding box center [104, 335] width 88 height 88
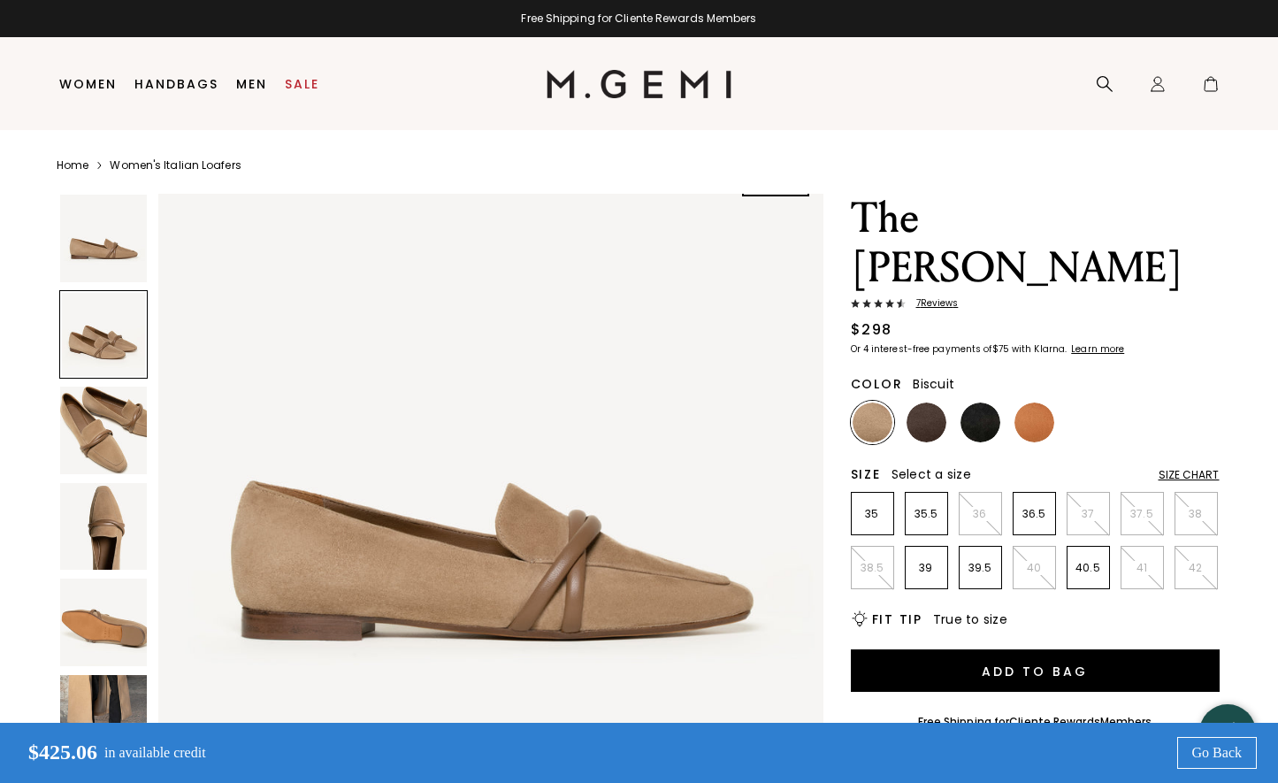
scroll to position [180, 0]
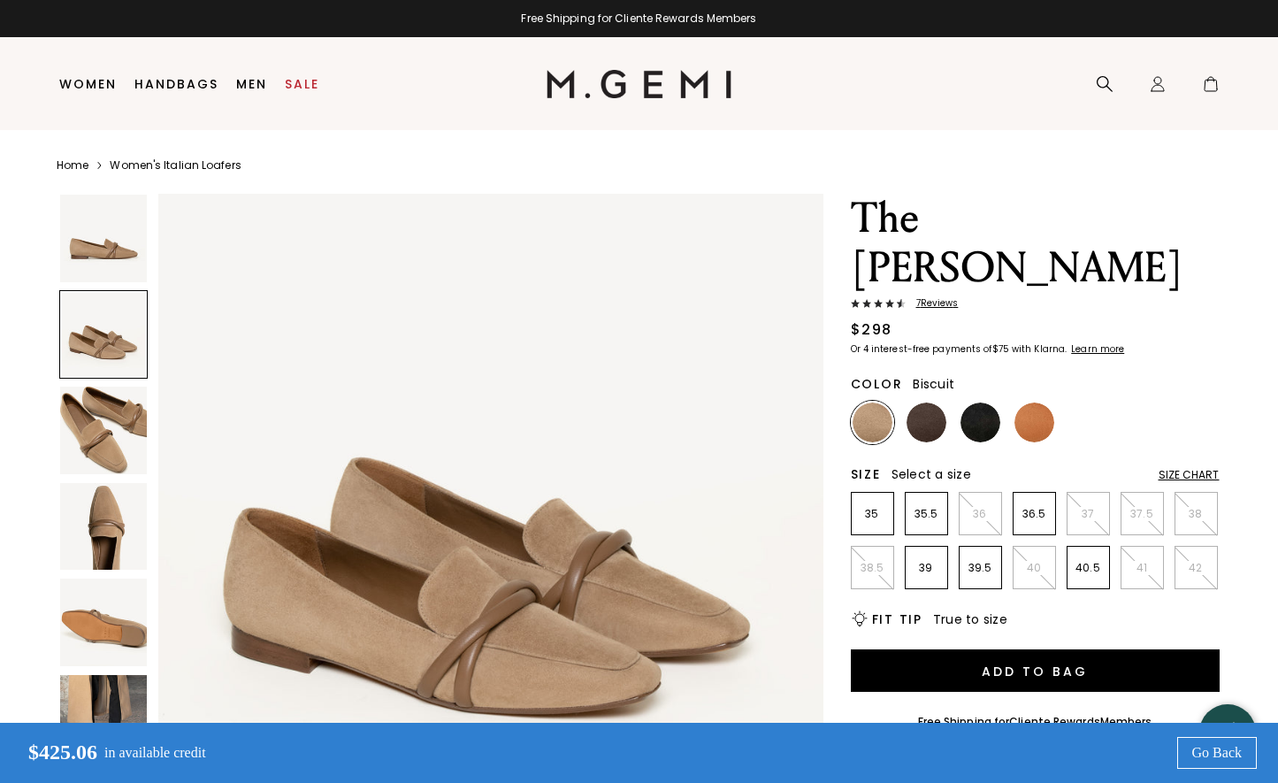
click at [111, 413] on img at bounding box center [104, 431] width 88 height 88
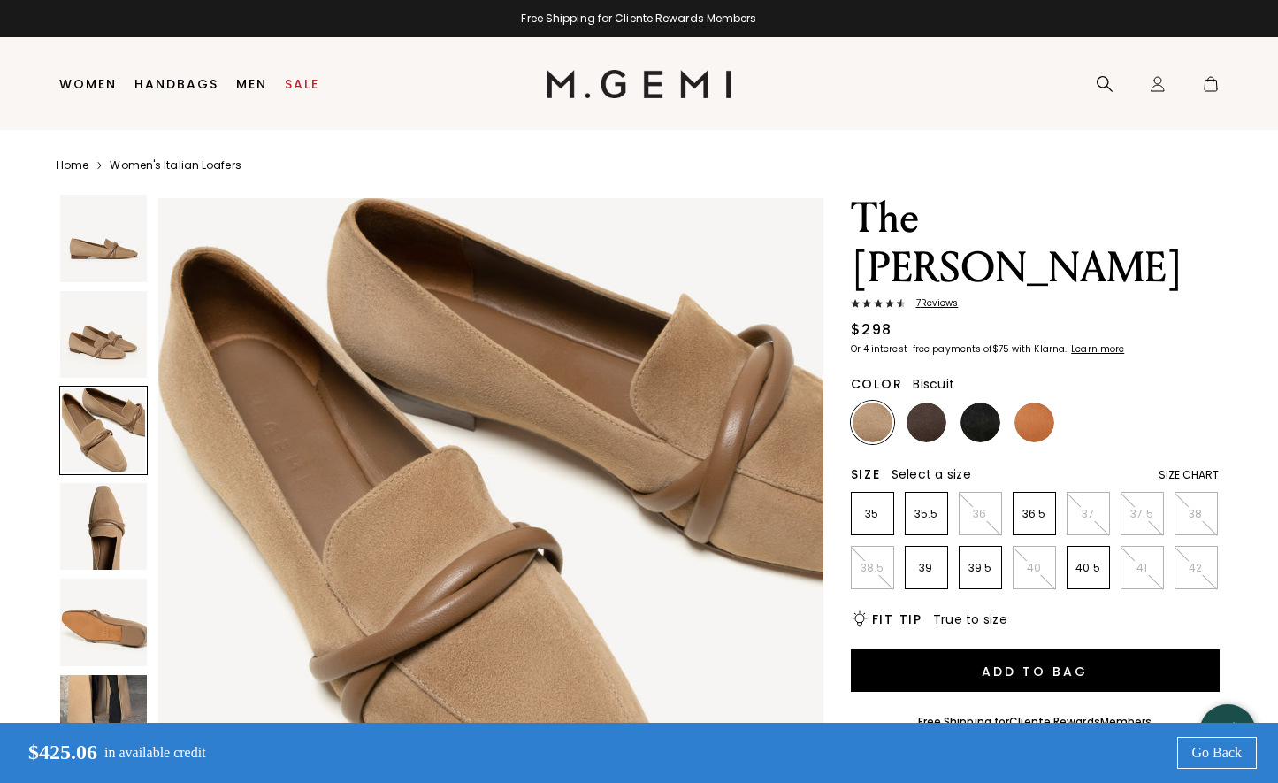
scroll to position [1365, 0]
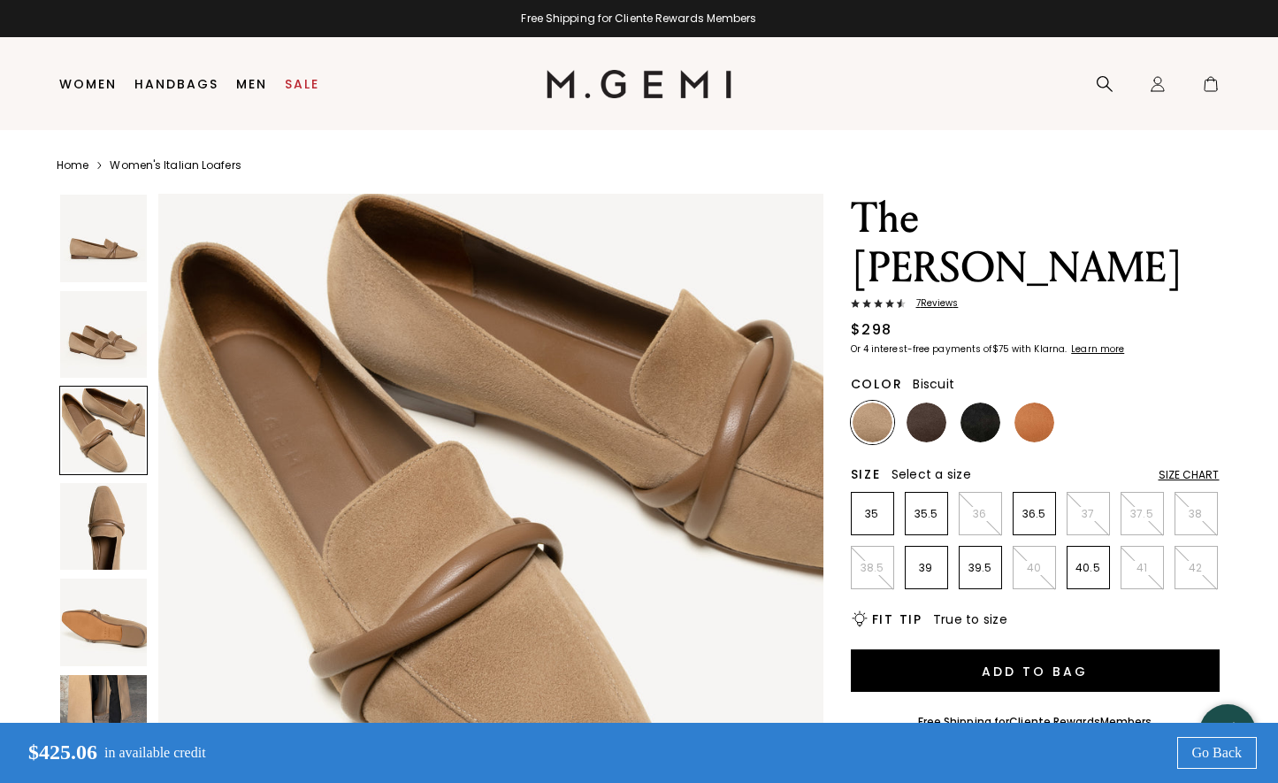
click at [130, 524] on img at bounding box center [104, 527] width 88 height 88
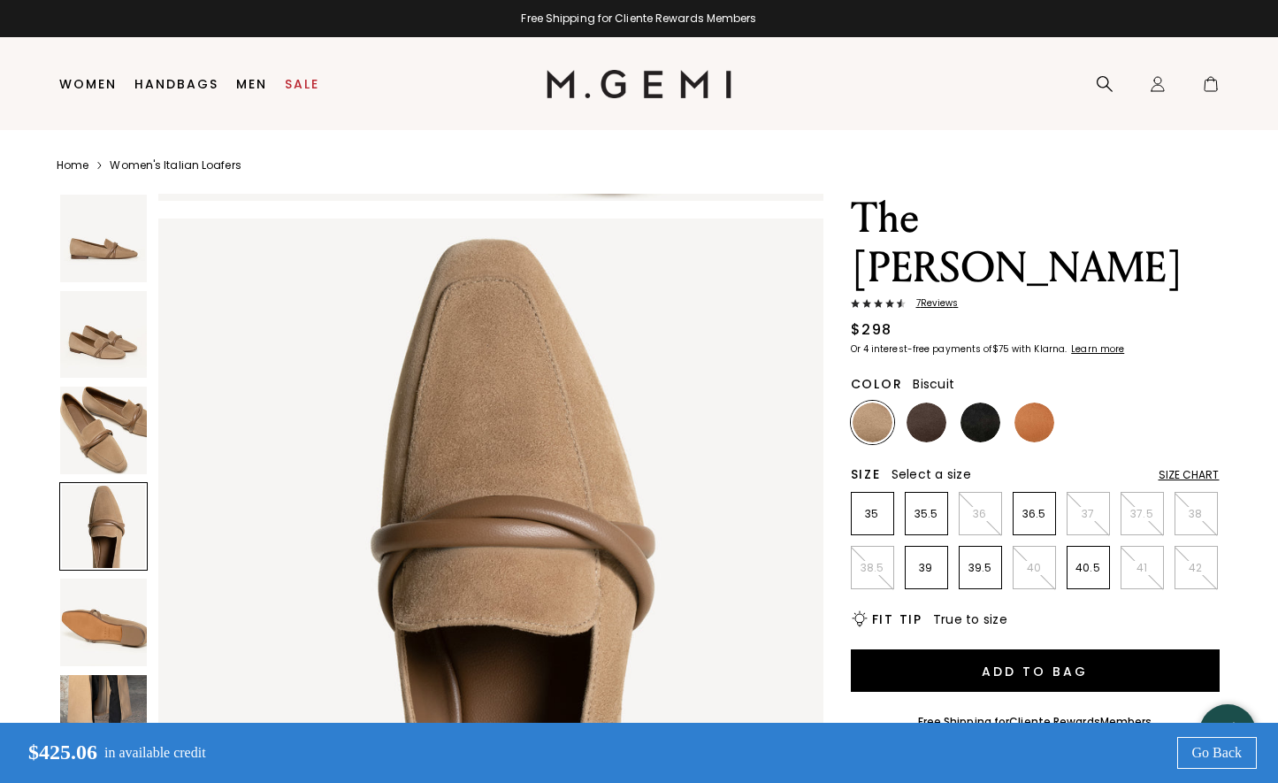
scroll to position [2048, 0]
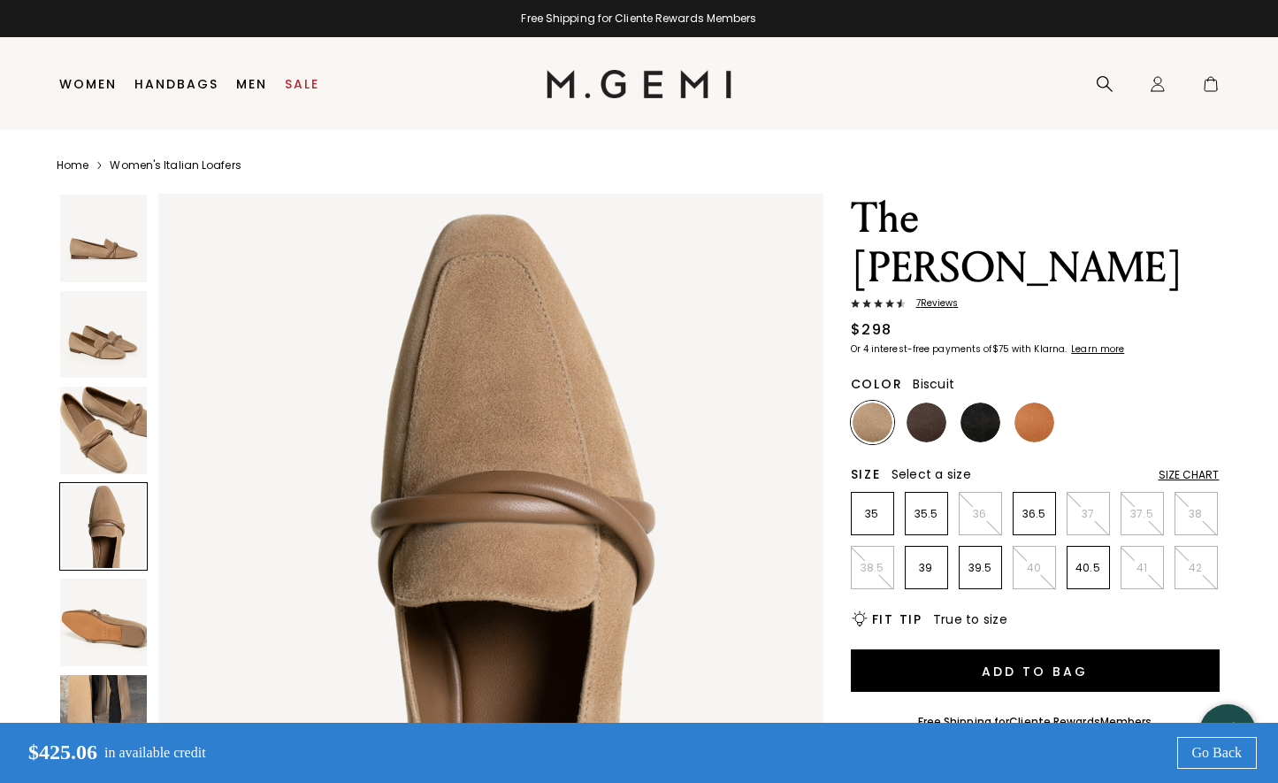
click at [127, 596] on img at bounding box center [104, 623] width 88 height 88
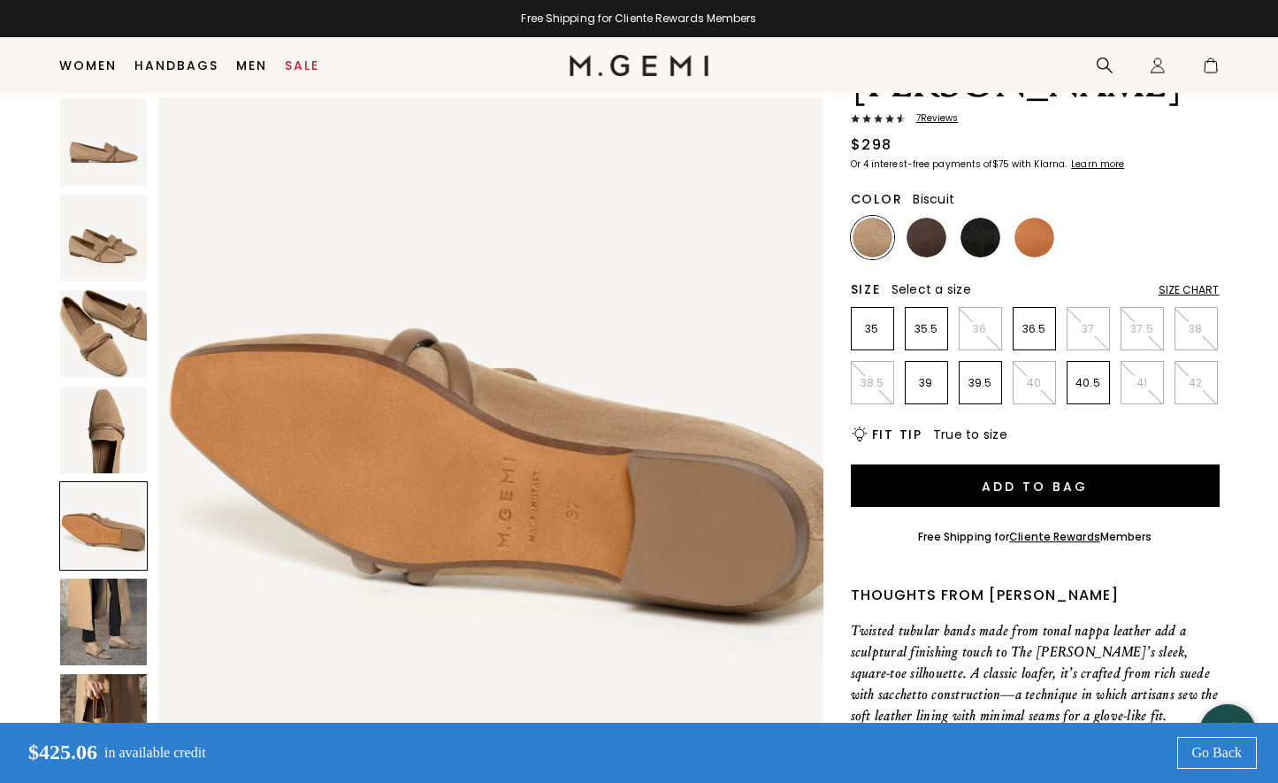
scroll to position [146, 0]
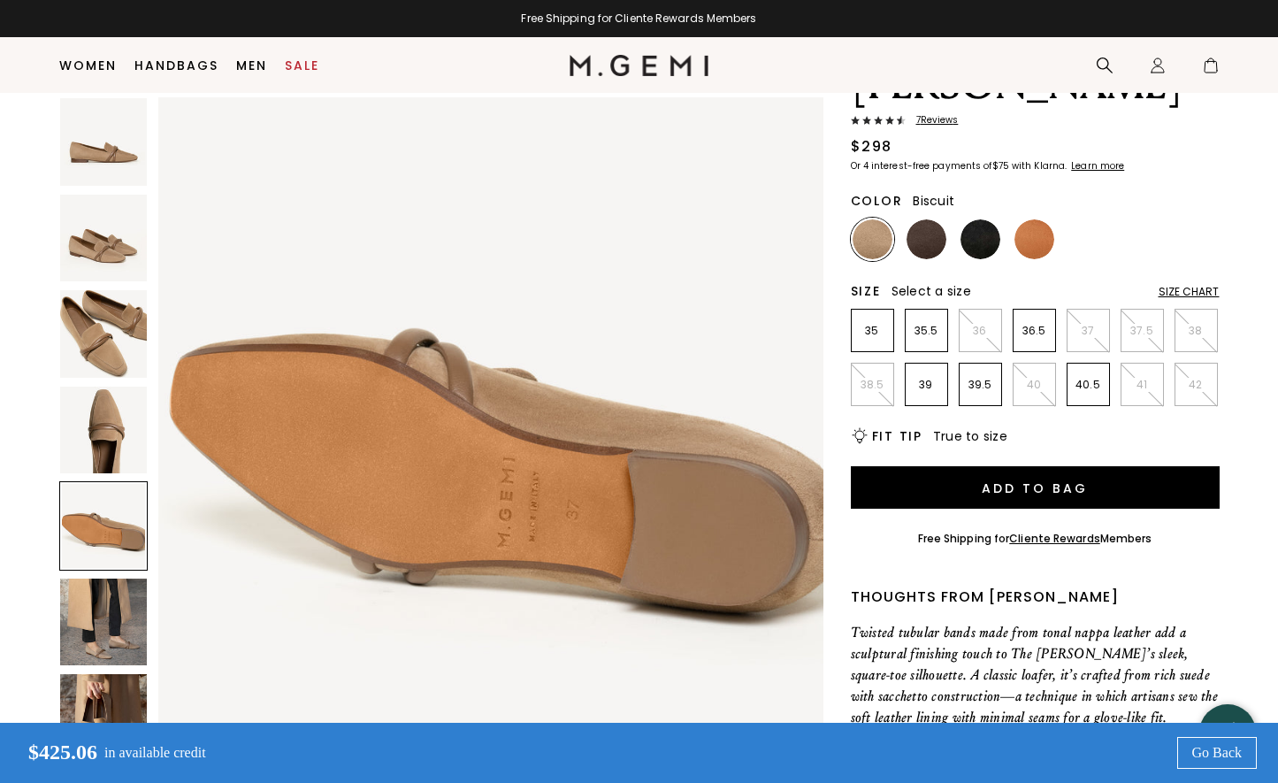
click at [127, 596] on img at bounding box center [104, 623] width 88 height 88
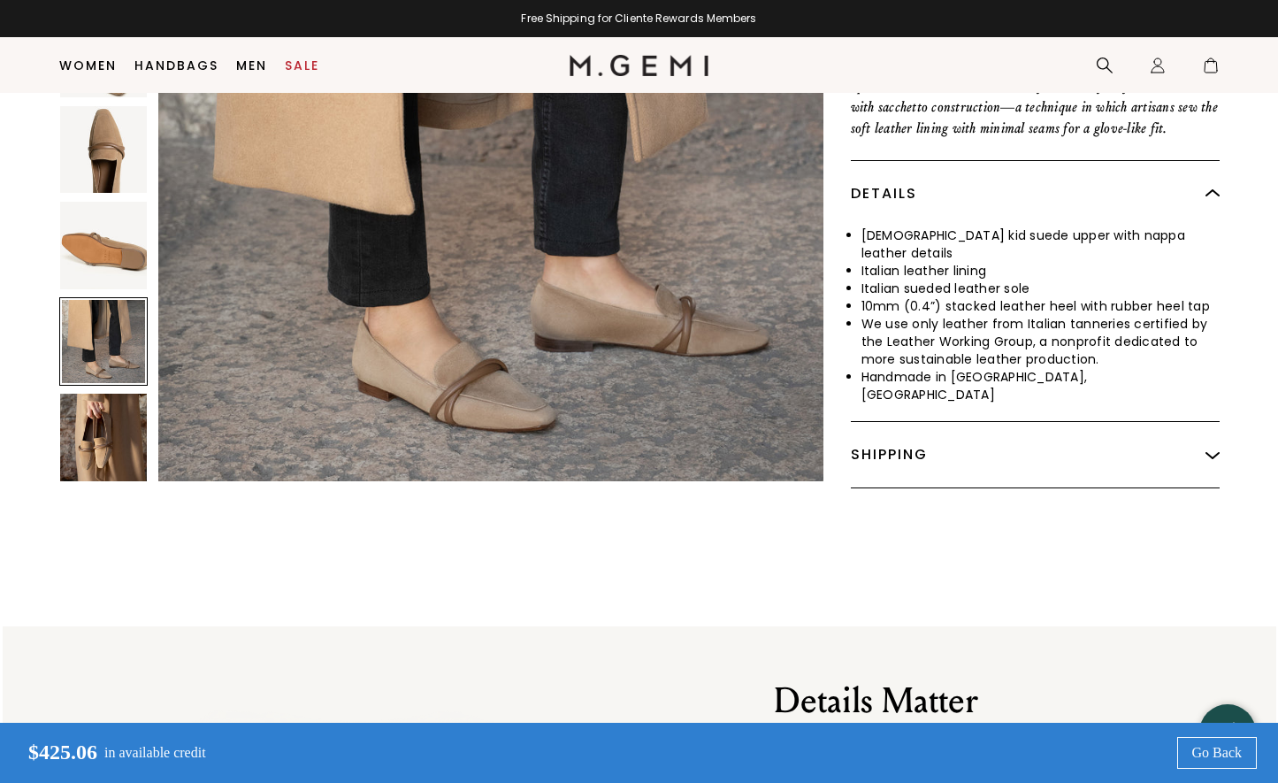
scroll to position [749, 0]
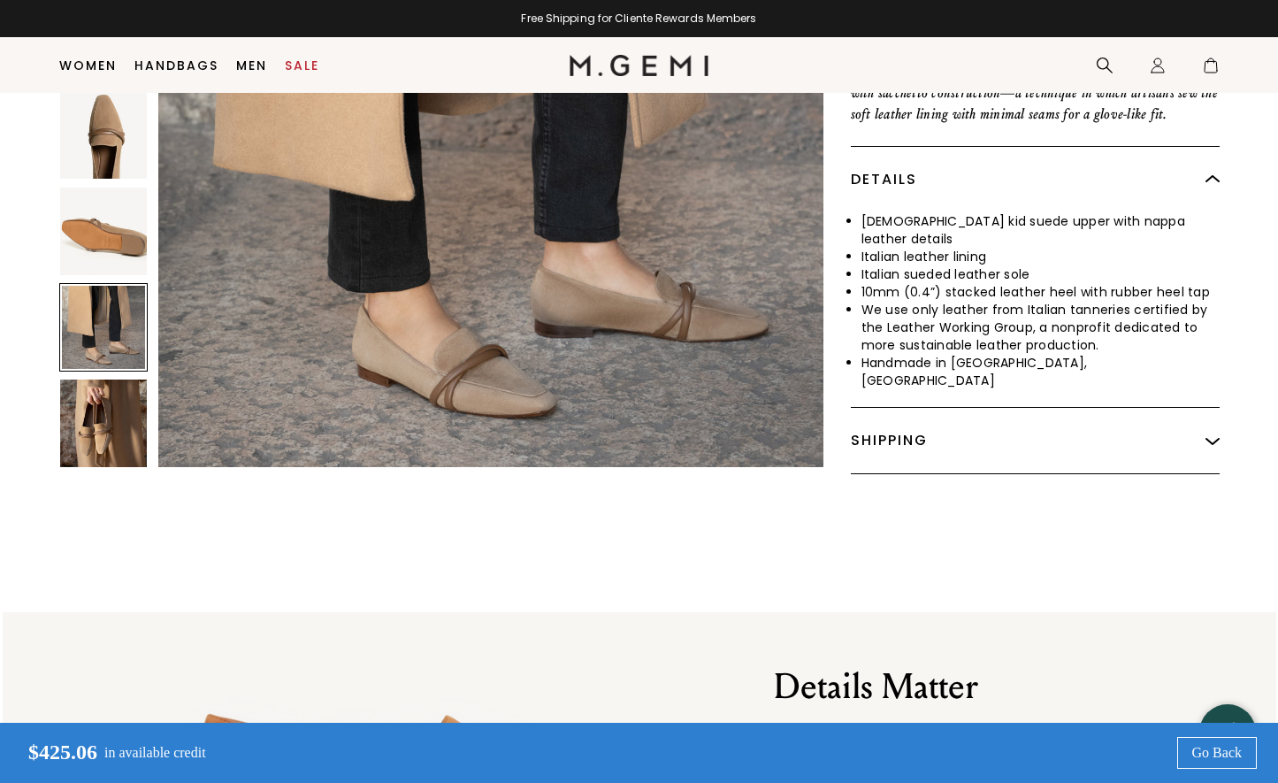
click at [119, 379] on img at bounding box center [104, 423] width 88 height 88
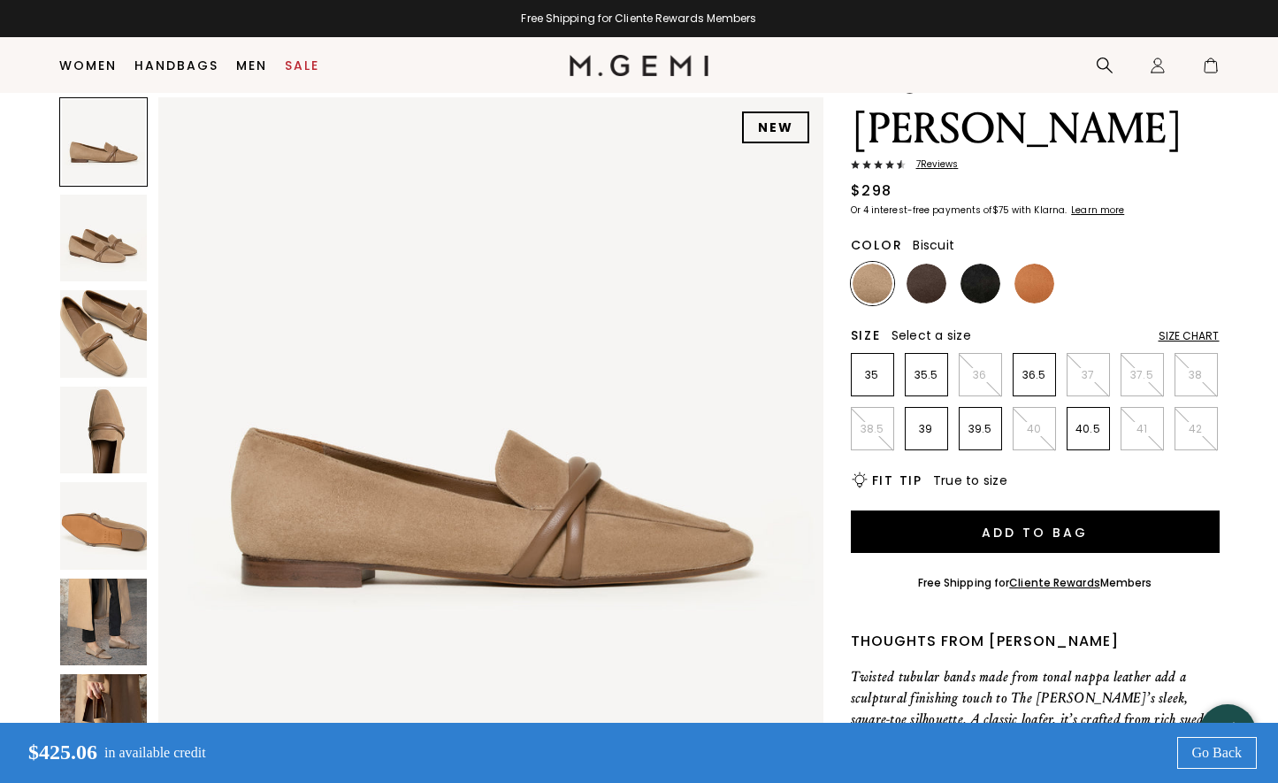
scroll to position [86, 0]
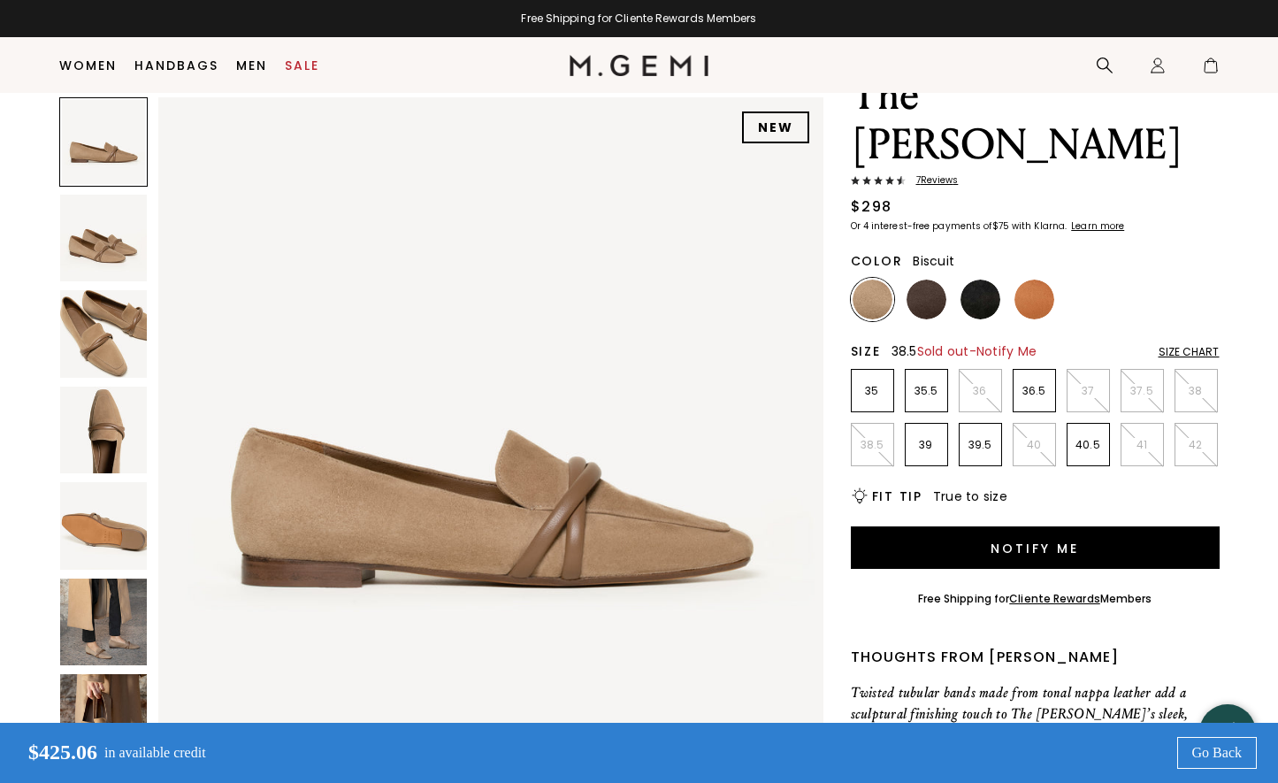
click at [859, 423] on li "38.5" at bounding box center [872, 444] width 43 height 43
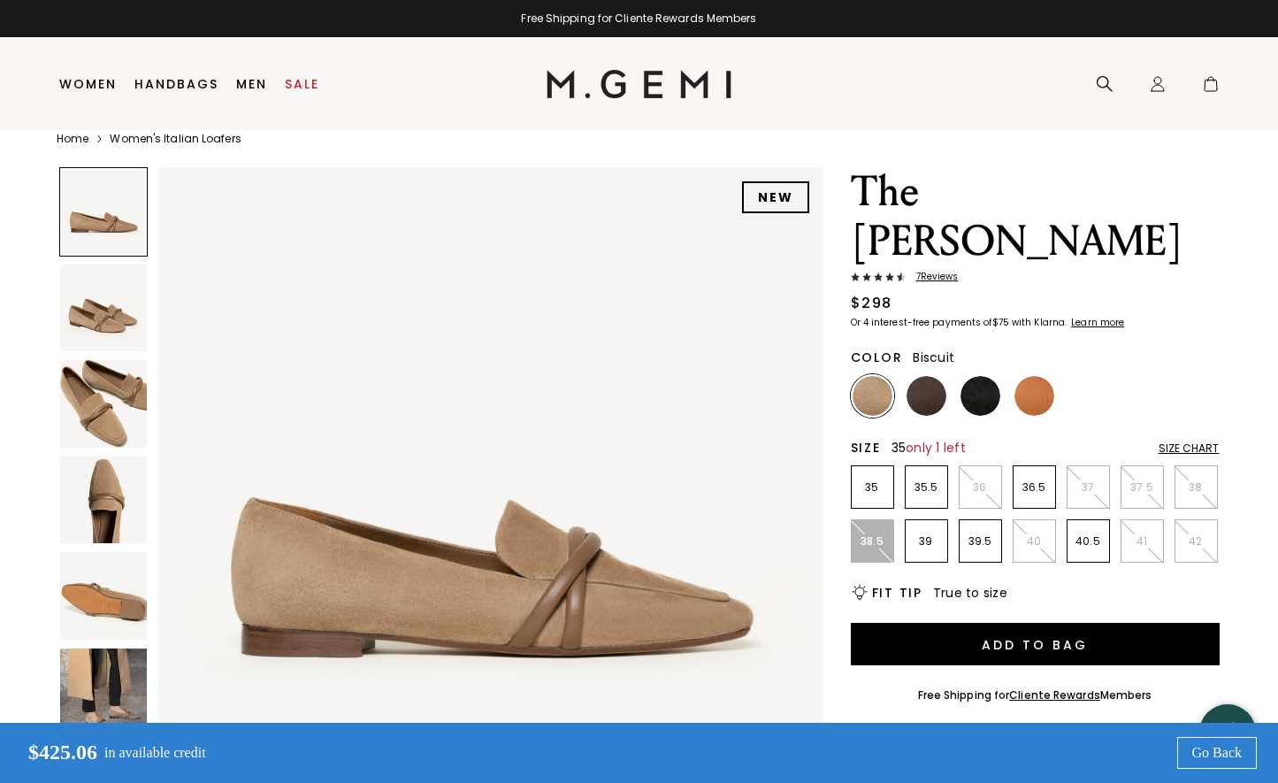
scroll to position [22, 0]
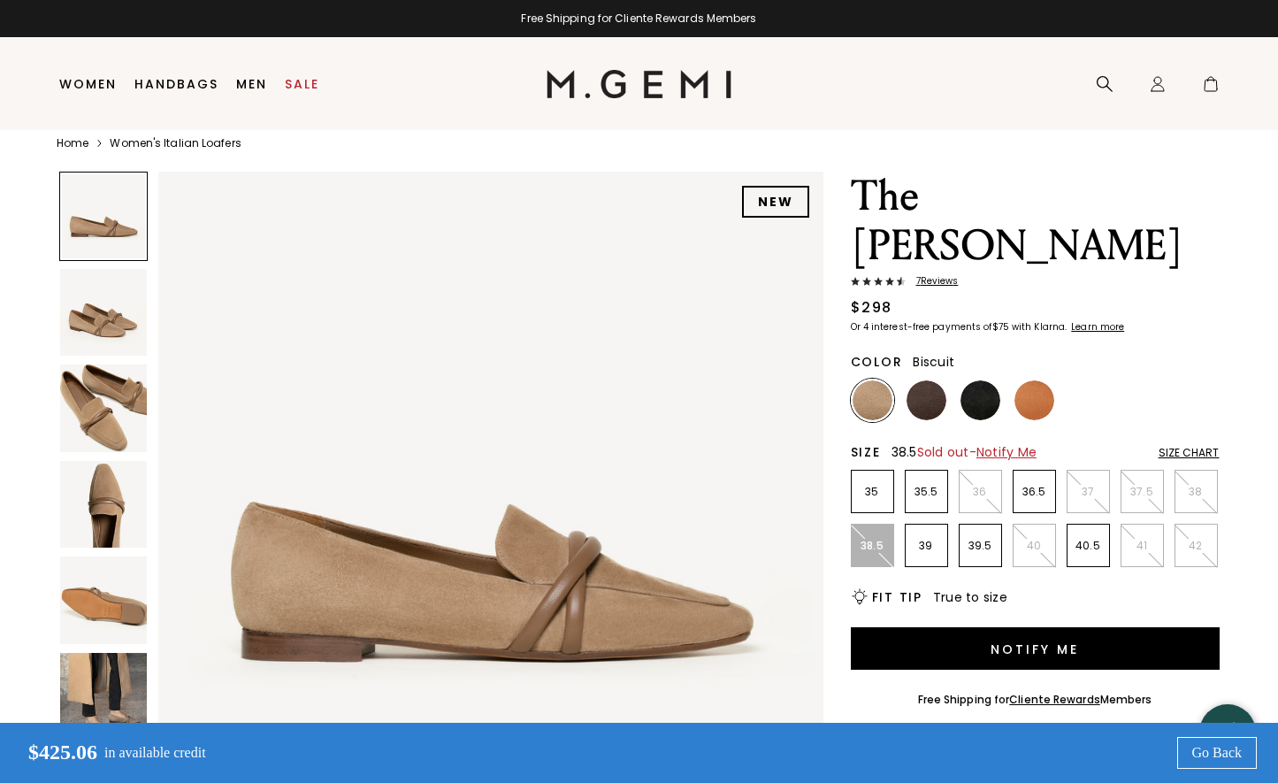
click at [948, 276] on span "7 Review s" at bounding box center [932, 281] width 53 height 11
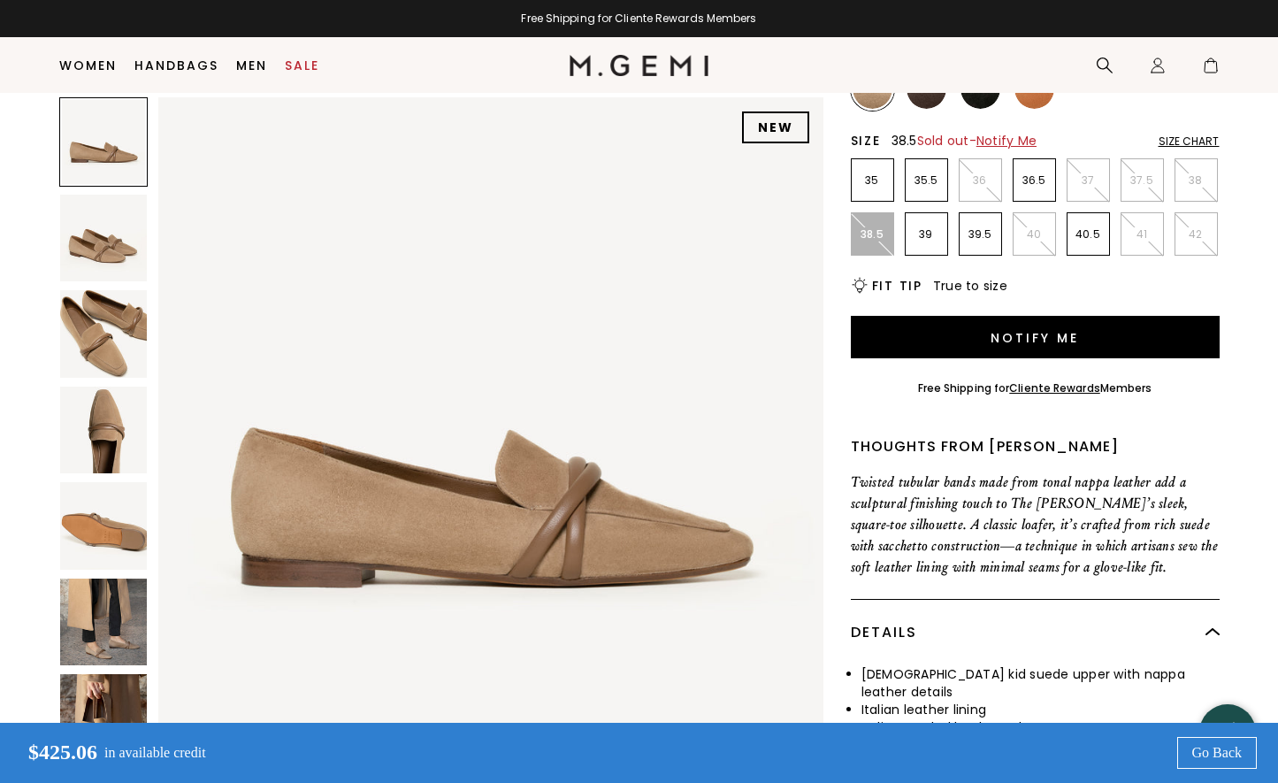
scroll to position [198, 0]
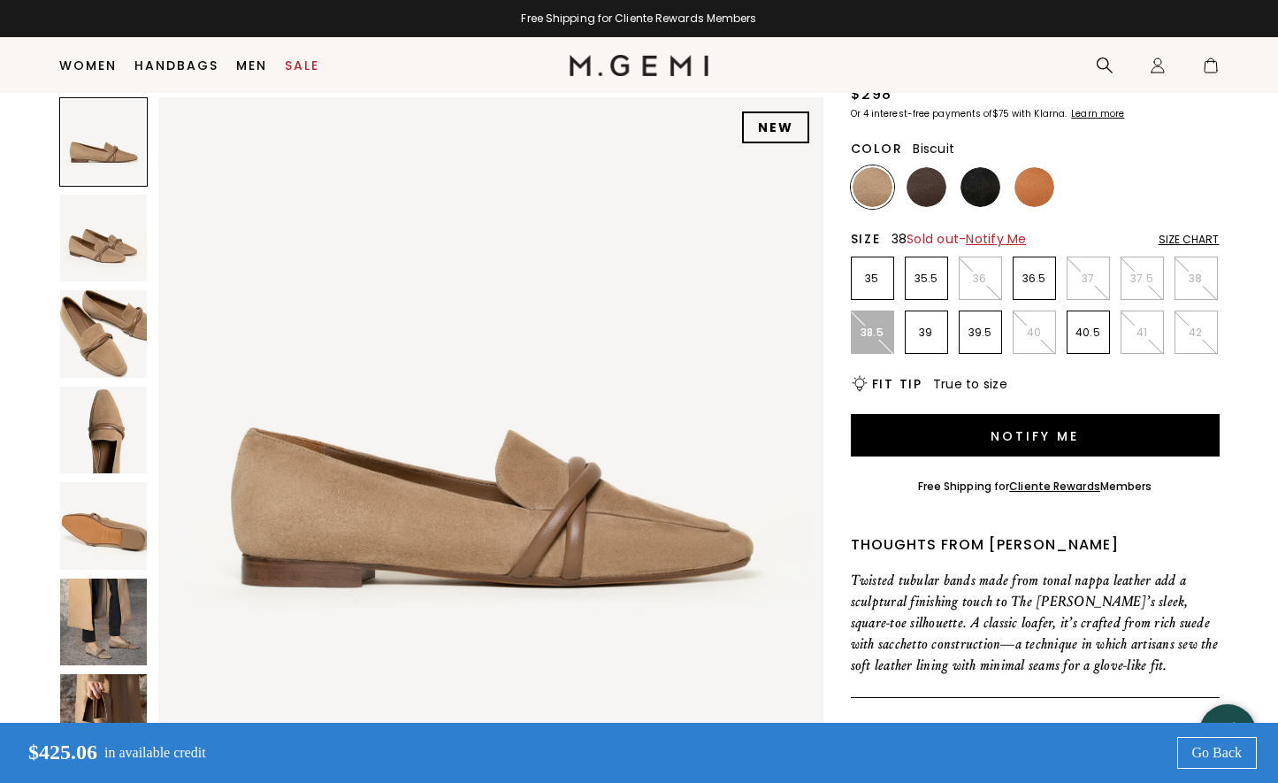
click at [1196, 272] on p "38" at bounding box center [1197, 279] width 42 height 14
click at [941, 167] on img at bounding box center [927, 187] width 40 height 40
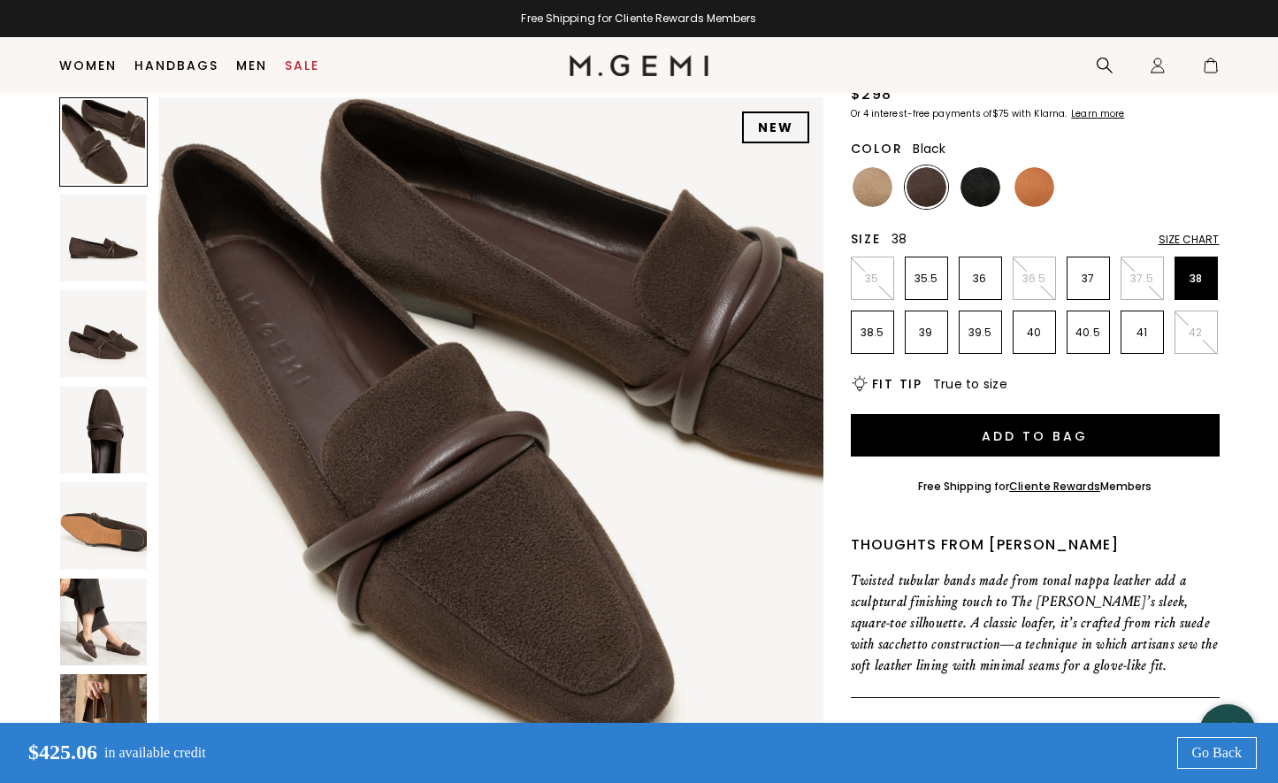
click at [1003, 165] on ul at bounding box center [1035, 186] width 369 height 43
click at [985, 167] on img at bounding box center [981, 187] width 40 height 40
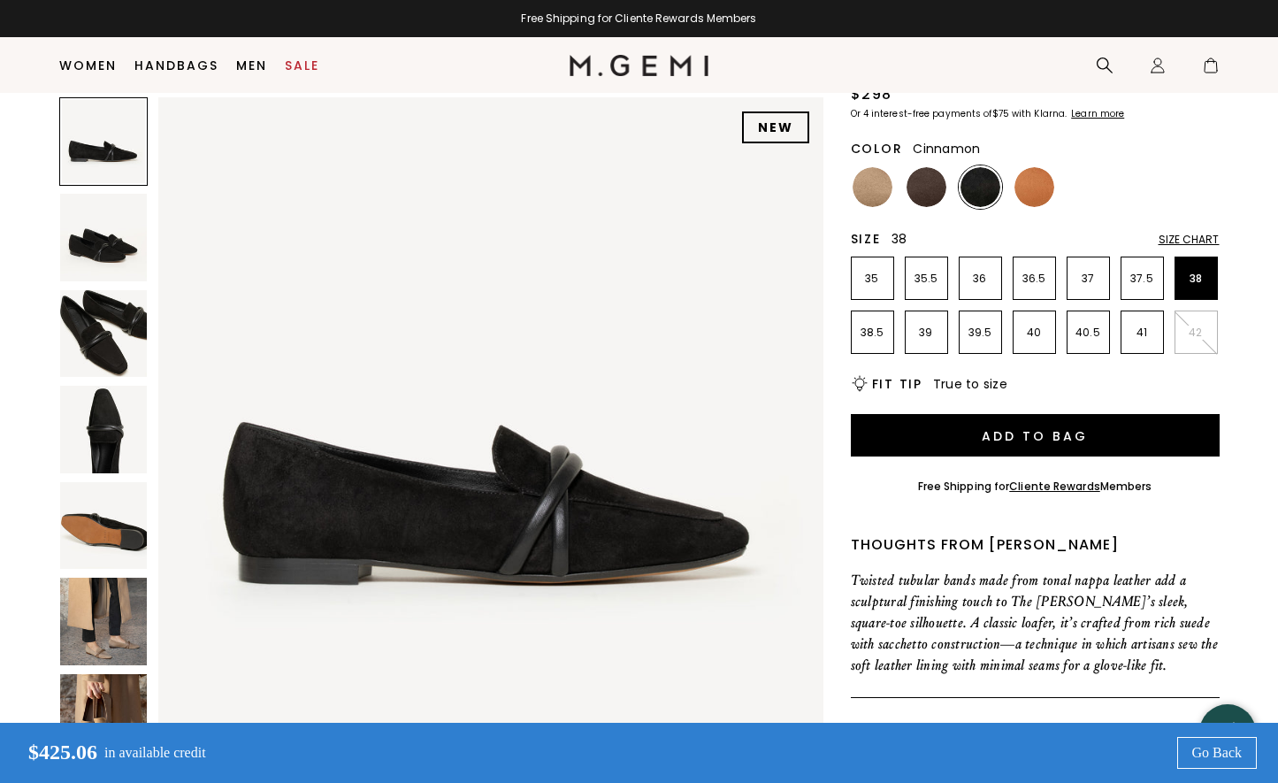
click at [1019, 167] on img at bounding box center [1035, 187] width 40 height 40
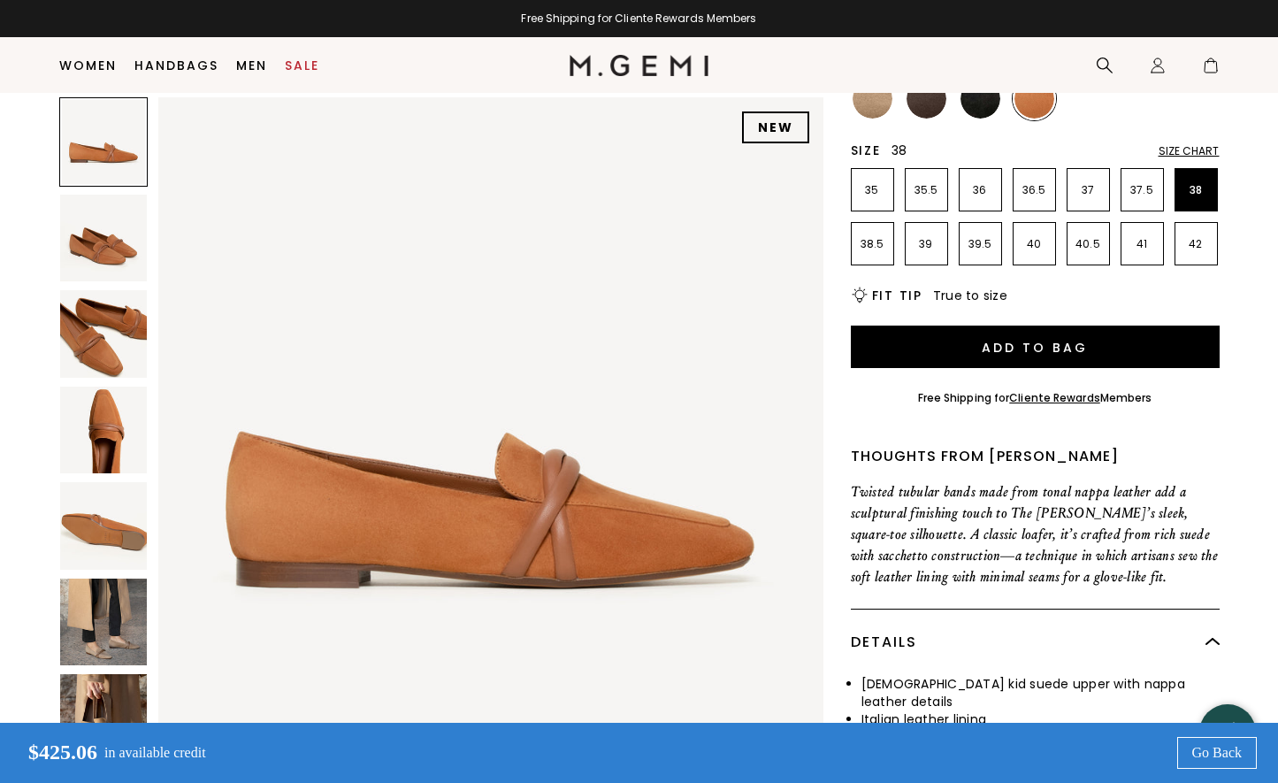
scroll to position [427, 0]
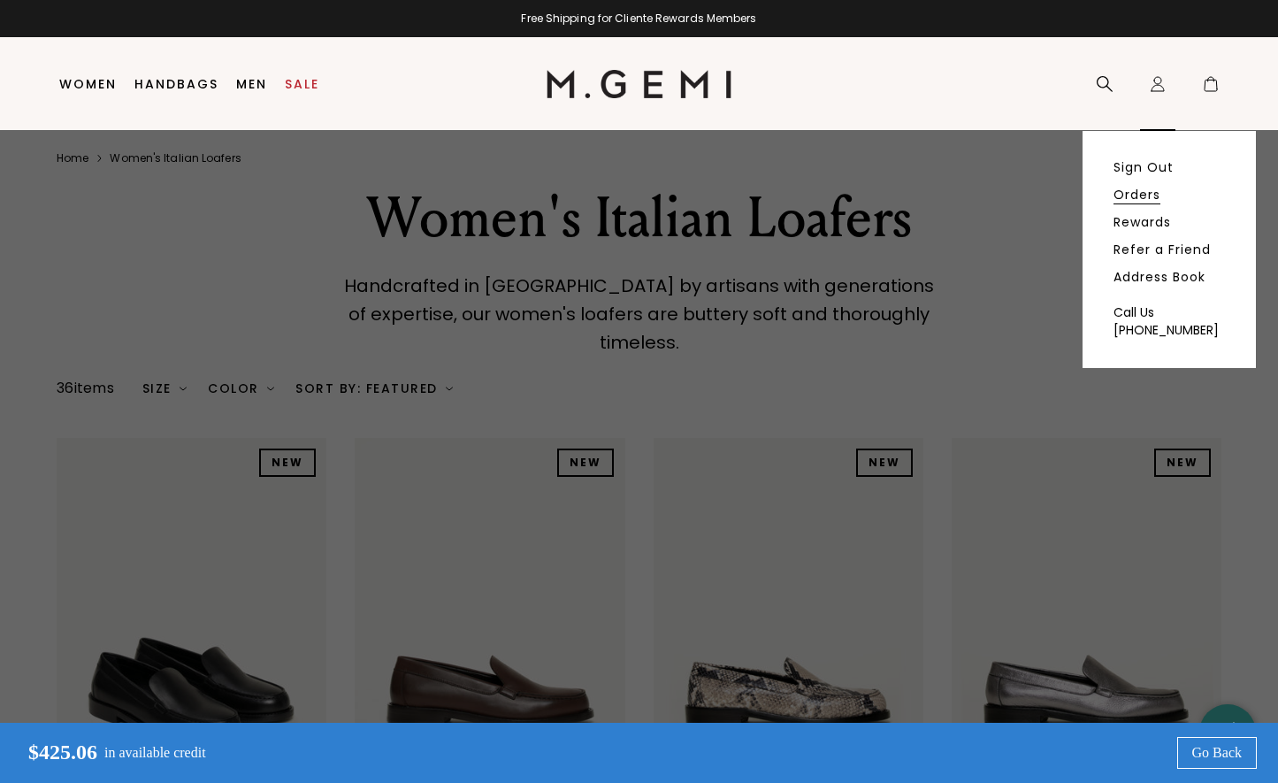
click at [1134, 196] on link "Orders" at bounding box center [1137, 195] width 47 height 16
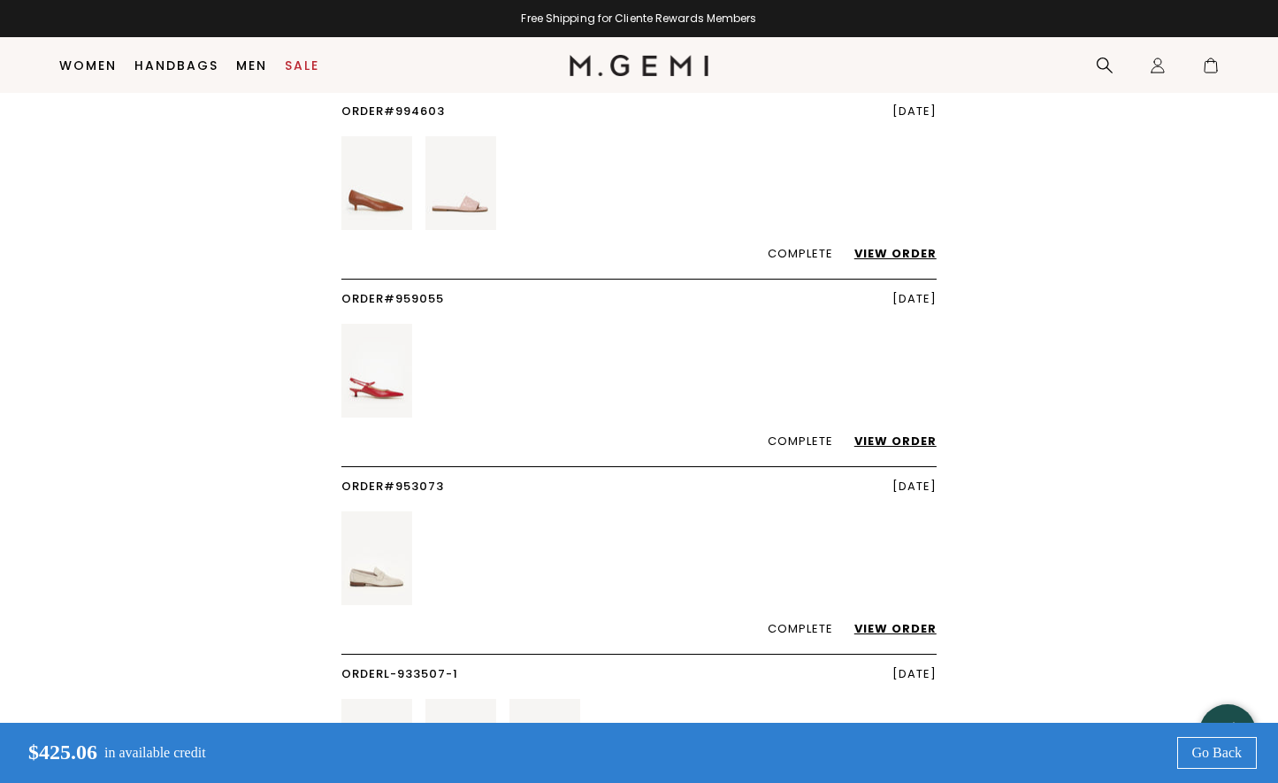
click at [378, 479] on link "Order #953073" at bounding box center [392, 486] width 103 height 17
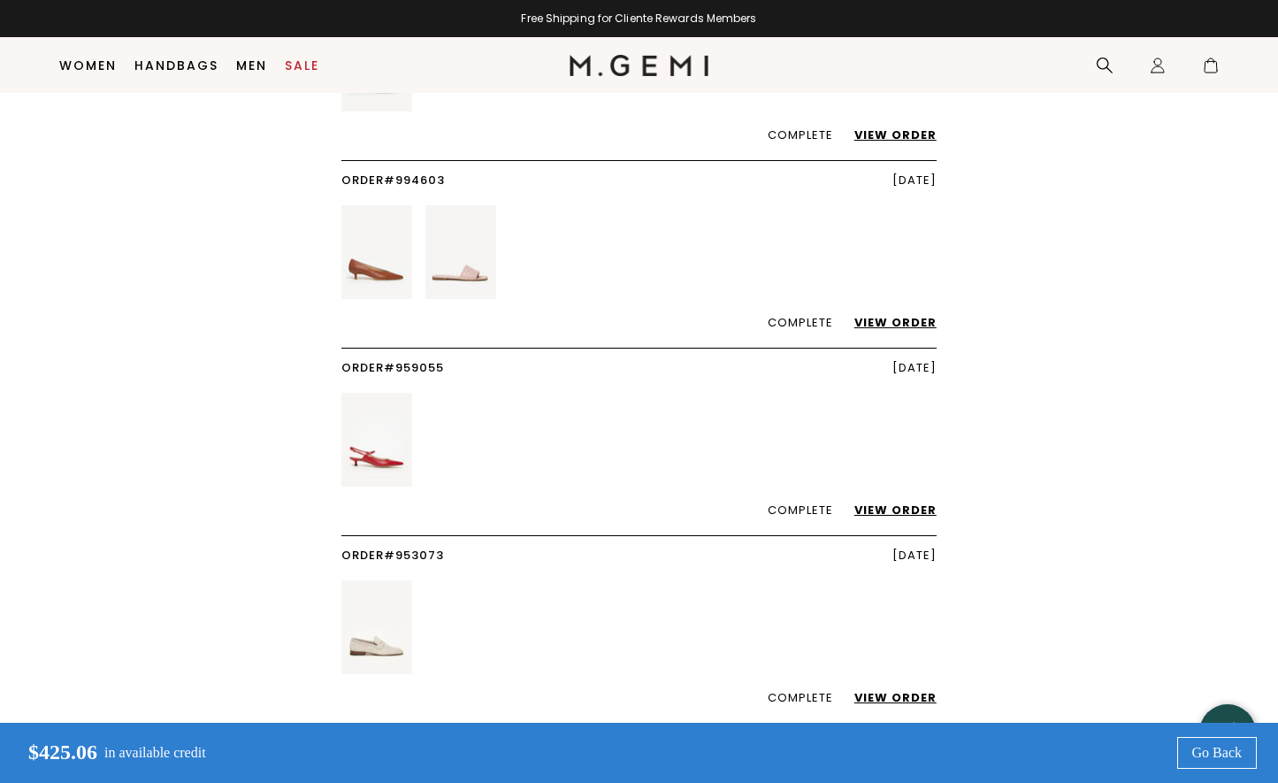
scroll to position [227, 0]
